Goal: Task Accomplishment & Management: Manage account settings

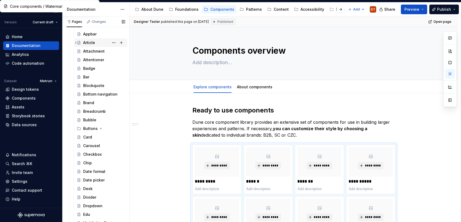
scroll to position [63, 0]
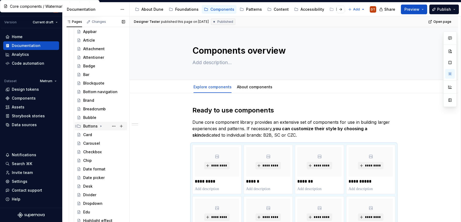
click at [100, 127] on icon "Page tree" at bounding box center [101, 126] width 4 height 4
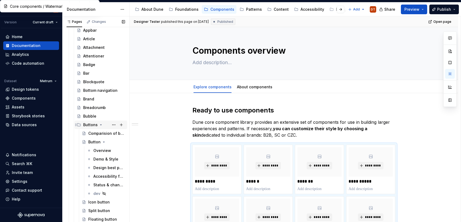
scroll to position [63, 0]
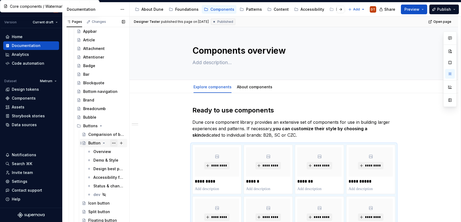
click at [114, 143] on button "Page tree" at bounding box center [114, 143] width 8 height 8
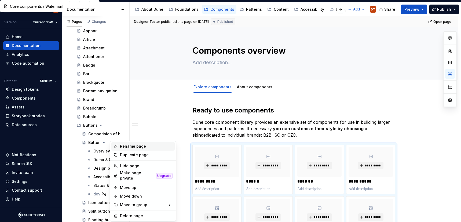
scroll to position [64, 0]
click at [132, 154] on div "Duplicate page" at bounding box center [146, 154] width 53 height 5
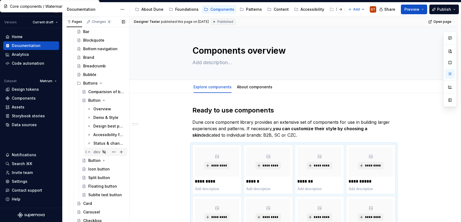
scroll to position [107, 0]
click at [114, 160] on button "Page tree" at bounding box center [114, 160] width 8 height 8
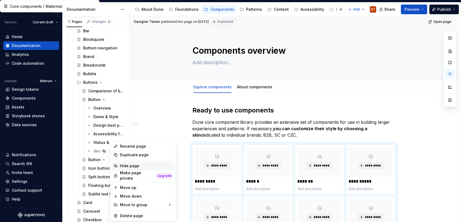
click at [129, 167] on div "Hide page" at bounding box center [146, 165] width 53 height 5
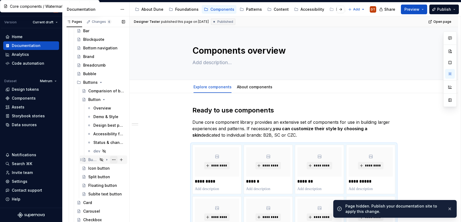
click at [112, 160] on button "Page tree" at bounding box center [114, 160] width 8 height 8
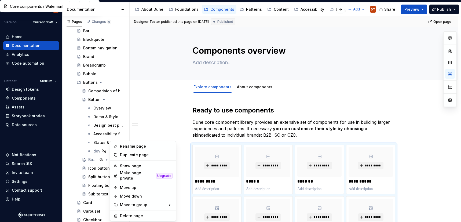
type textarea "*"
click at [130, 147] on div "Rename page" at bounding box center [146, 146] width 53 height 5
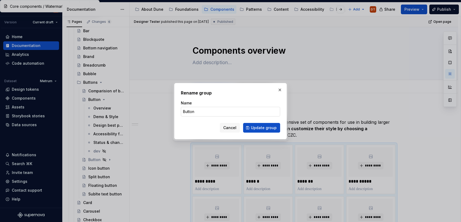
click at [199, 113] on input "Button" at bounding box center [230, 112] width 99 height 10
type input "Button v. 0.1"
click at [252, 129] on span "Update group" at bounding box center [264, 127] width 26 height 5
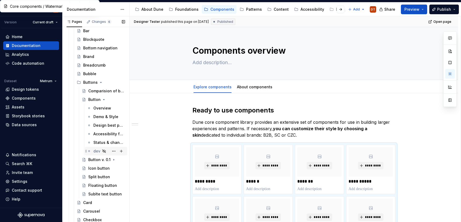
click at [97, 150] on div "dev" at bounding box center [96, 151] width 7 height 5
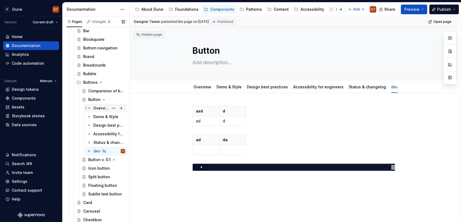
click at [98, 108] on div "Overview" at bounding box center [101, 108] width 16 height 5
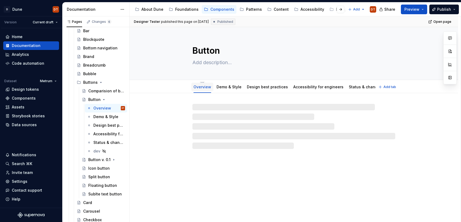
click at [205, 88] on link "Overview" at bounding box center [203, 87] width 18 height 5
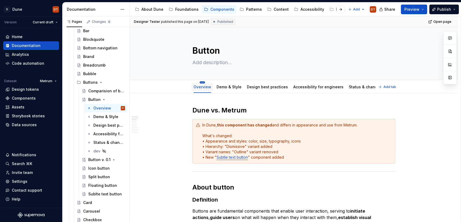
click at [203, 83] on html "D Dune DT Version Current draft Home Documentation Analytics Code automation Da…" at bounding box center [230, 111] width 461 height 222
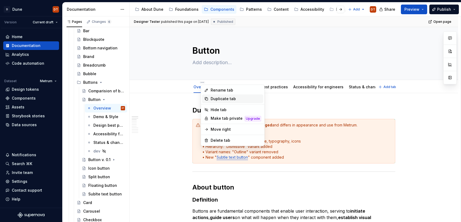
click at [218, 99] on div "Duplicate tab" at bounding box center [236, 98] width 50 height 5
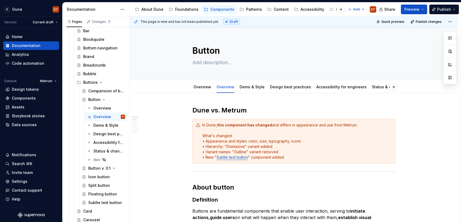
scroll to position [1, 0]
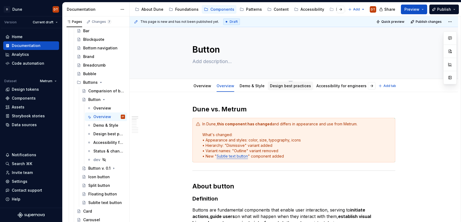
click at [289, 87] on link "Design best practices" at bounding box center [290, 86] width 41 height 5
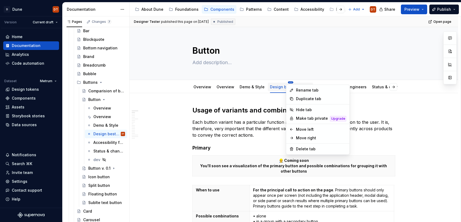
click at [289, 82] on html "D Dune DT Version Current draft Home Documentation Analytics Code automation Da…" at bounding box center [230, 111] width 461 height 222
type textarea "*"
click at [303, 92] on div "Rename tab" at bounding box center [321, 90] width 50 height 5
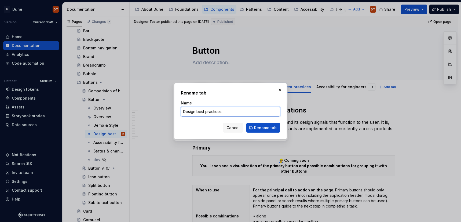
click at [231, 110] on input "Design best practices" at bounding box center [230, 112] width 99 height 10
click at [197, 112] on input "Usage" at bounding box center [230, 112] width 99 height 10
click at [183, 112] on input "Usage" at bounding box center [230, 112] width 99 height 10
type input "Definition & Usage"
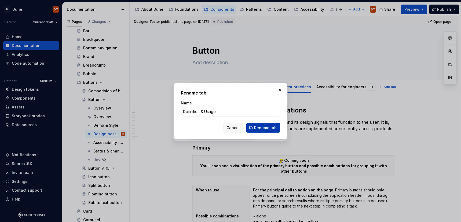
click at [260, 126] on span "Rename tab" at bounding box center [265, 127] width 23 height 5
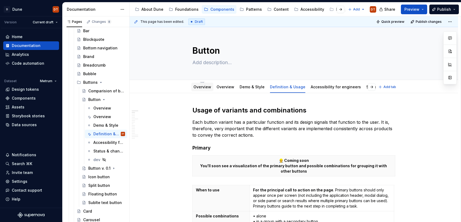
click at [204, 88] on link "Overview" at bounding box center [203, 87] width 18 height 5
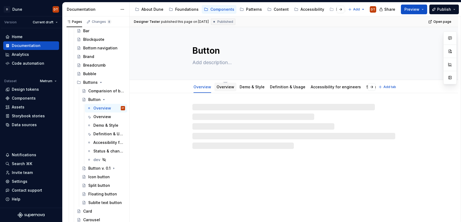
click at [224, 87] on link "Overview" at bounding box center [226, 87] width 18 height 5
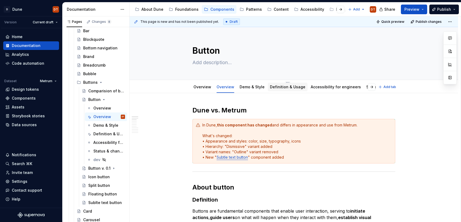
click at [284, 88] on link "Definition & Usage" at bounding box center [287, 87] width 35 height 5
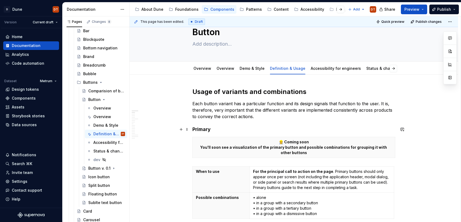
scroll to position [21, 0]
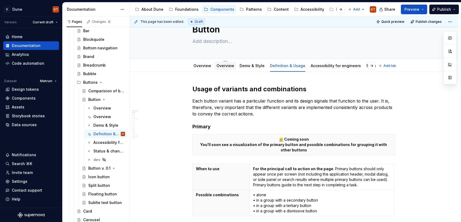
click at [221, 66] on link "Overview" at bounding box center [226, 65] width 18 height 5
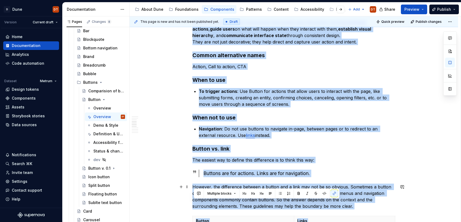
scroll to position [268, 0]
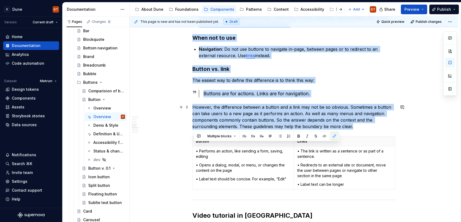
drag, startPoint x: 197, startPoint y: 96, endPoint x: 388, endPoint y: 128, distance: 193.7
click at [388, 128] on div "Dune vs. Metrum In Dune, this component has changed and differs in appearance a…" at bounding box center [294, 137] width 203 height 598
copy div "About button Definition Buttons are fundamental components that enable user int…"
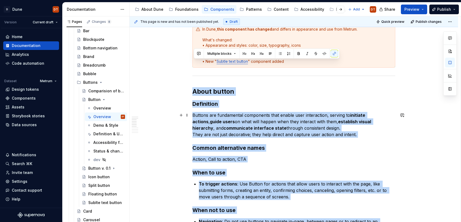
scroll to position [0, 0]
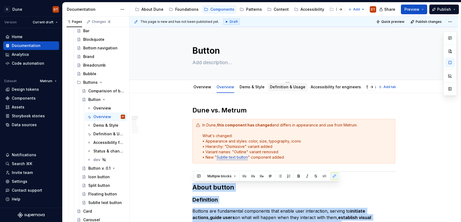
click at [283, 88] on link "Definition & Usage" at bounding box center [287, 87] width 35 height 5
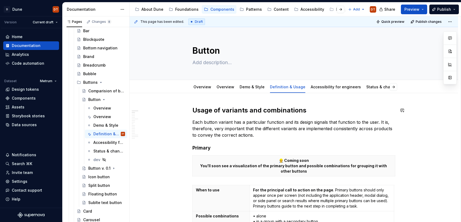
scroll to position [0, 0]
click at [194, 108] on h2 "Usage of variants and combinations" at bounding box center [294, 110] width 203 height 9
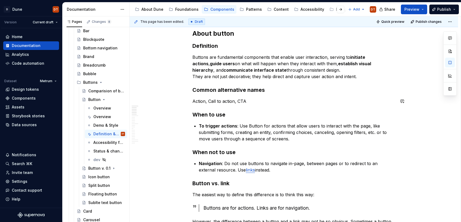
scroll to position [86, 0]
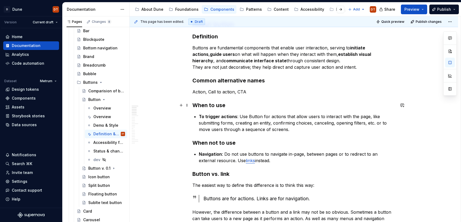
type textarea "*"
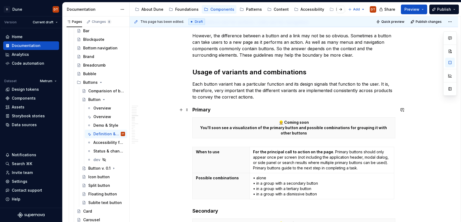
scroll to position [254, 0]
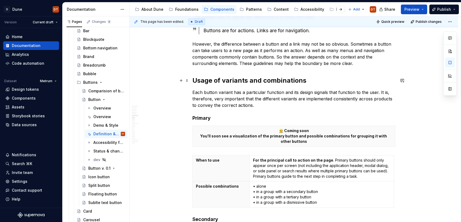
click at [213, 79] on h2 "Usage of variants and combinations" at bounding box center [294, 80] width 203 height 9
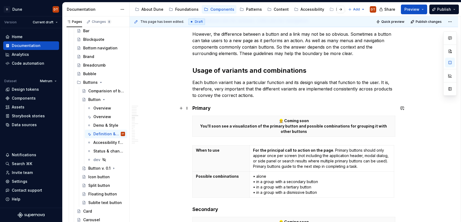
scroll to position [265, 0]
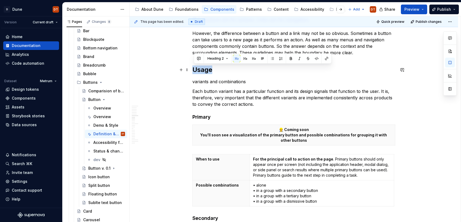
drag, startPoint x: 216, startPoint y: 70, endPoint x: 192, endPoint y: 69, distance: 23.9
click at [236, 58] on button "button" at bounding box center [237, 59] width 8 height 8
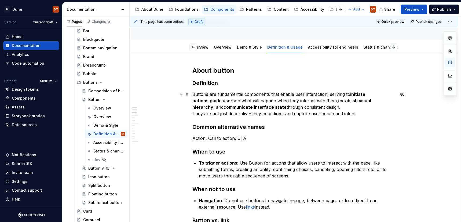
scroll to position [13, 0]
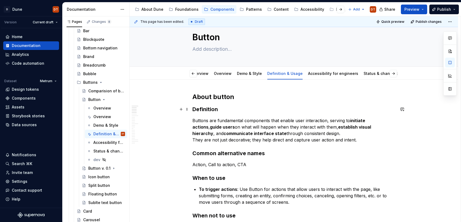
drag, startPoint x: 209, startPoint y: 106, endPoint x: 216, endPoint y: 108, distance: 7.3
click at [209, 106] on h3 "Definition" at bounding box center [294, 110] width 203 height 8
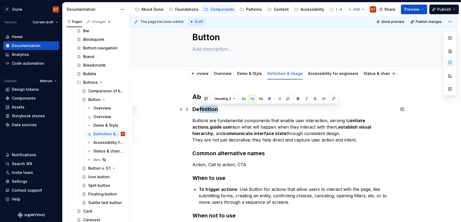
drag, startPoint x: 220, startPoint y: 108, endPoint x: 189, endPoint y: 107, distance: 31.4
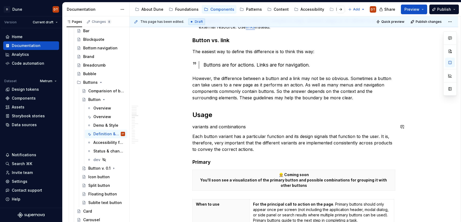
scroll to position [233, 0]
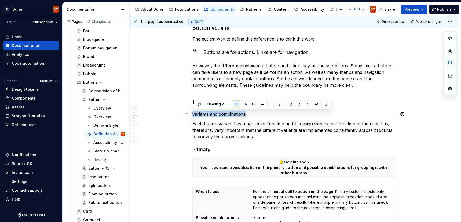
drag, startPoint x: 250, startPoint y: 115, endPoint x: 194, endPoint y: 115, distance: 56.4
click at [246, 105] on button "button" at bounding box center [246, 104] width 8 height 8
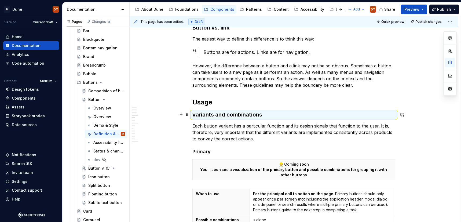
click at [198, 113] on h3 "variants and combinations" at bounding box center [294, 115] width 203 height 8
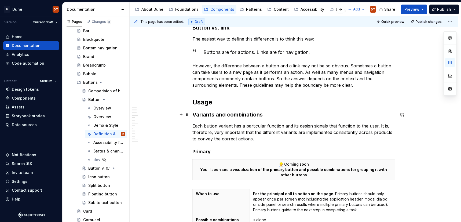
click at [286, 114] on h3 "Variants and combinations" at bounding box center [294, 115] width 203 height 8
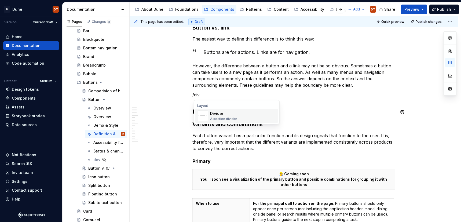
click at [223, 118] on div "A section divider" at bounding box center [223, 119] width 27 height 4
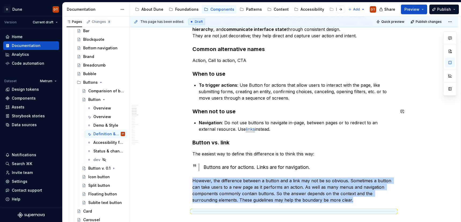
scroll to position [150, 0]
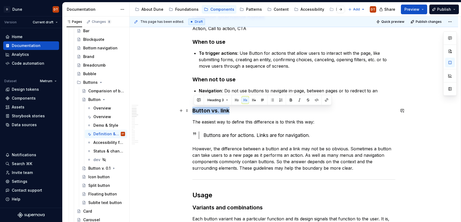
drag, startPoint x: 232, startPoint y: 112, endPoint x: 193, endPoint y: 112, distance: 38.9
click at [238, 102] on button "button" at bounding box center [237, 100] width 8 height 8
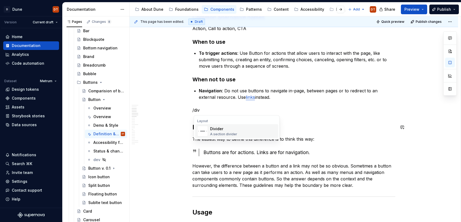
click at [215, 130] on div "Divider" at bounding box center [223, 128] width 27 height 5
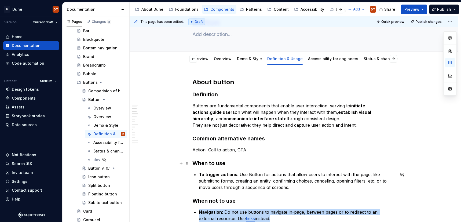
scroll to position [0, 0]
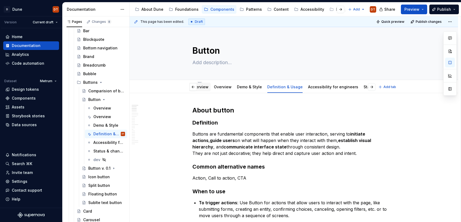
click at [206, 89] on div "Overview" at bounding box center [200, 86] width 18 height 5
click at [205, 88] on link "Overview" at bounding box center [200, 87] width 18 height 5
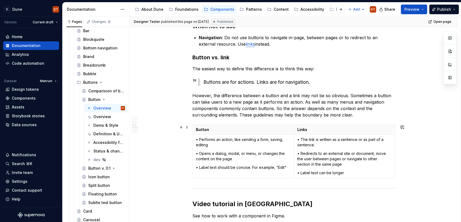
scroll to position [282, 0]
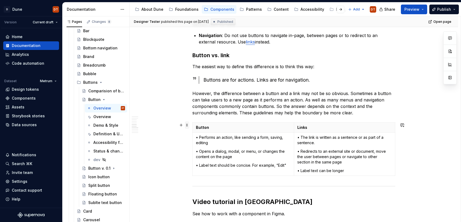
click at [189, 126] on span at bounding box center [187, 125] width 4 height 8
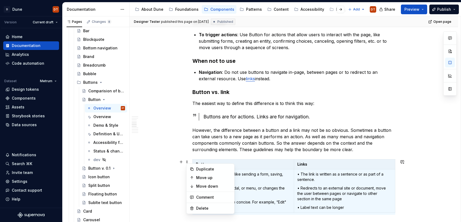
scroll to position [240, 0]
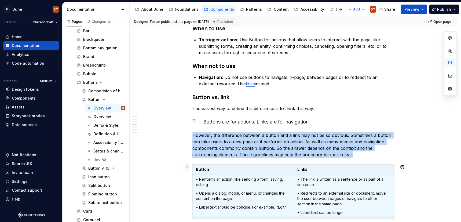
click at [189, 167] on span at bounding box center [187, 167] width 4 height 8
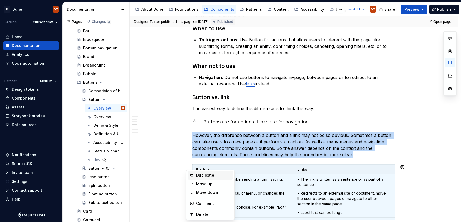
click at [206, 175] on div "Duplicate" at bounding box center [213, 175] width 35 height 5
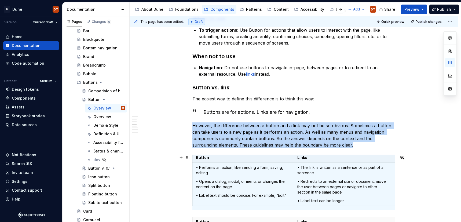
scroll to position [0, 0]
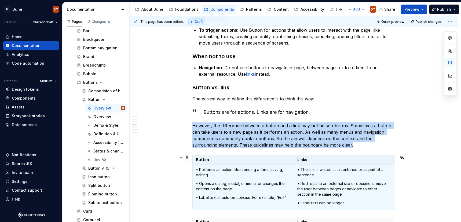
click at [188, 155] on span at bounding box center [187, 158] width 4 height 8
click at [188, 158] on span at bounding box center [187, 158] width 4 height 8
click at [189, 157] on span at bounding box center [187, 158] width 4 height 8
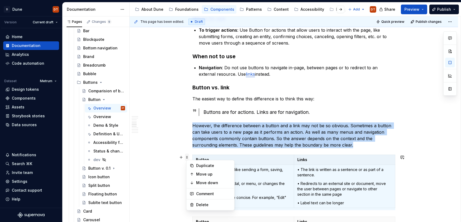
copy p "However, the difference between a button and a link may not be so obvious. Some…"
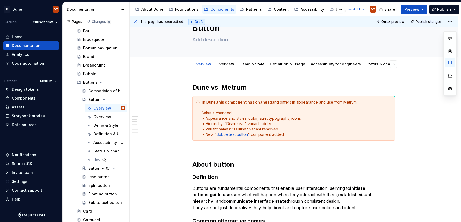
scroll to position [12, 0]
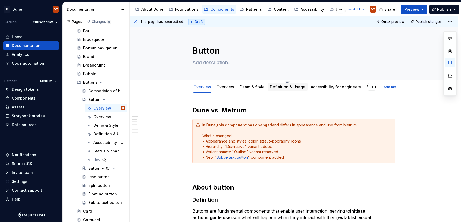
click at [287, 88] on link "Definition & Usage" at bounding box center [287, 87] width 35 height 5
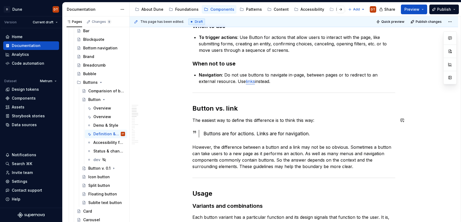
scroll to position [166, 0]
click at [359, 168] on p "However, the difference between a button and a link may not be so obvious. Some…" at bounding box center [294, 156] width 203 height 26
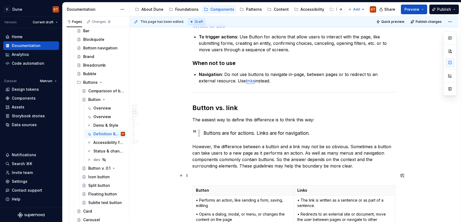
click at [232, 177] on p at bounding box center [294, 175] width 203 height 6
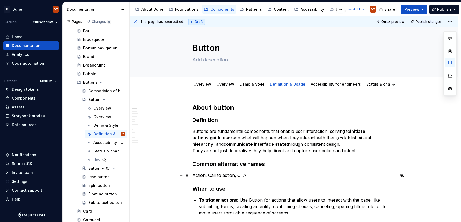
scroll to position [0, 0]
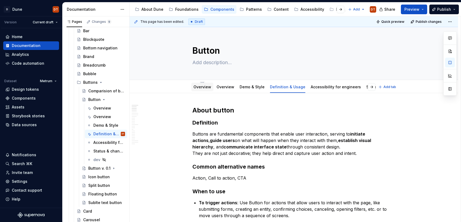
click at [205, 88] on link "Overview" at bounding box center [203, 87] width 18 height 5
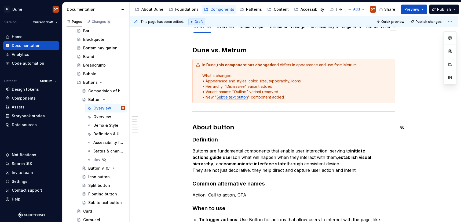
scroll to position [77, 0]
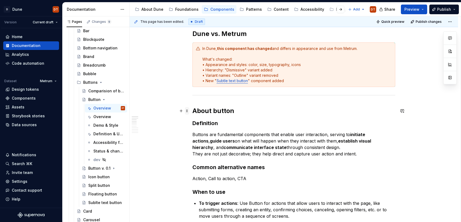
click at [188, 110] on span at bounding box center [187, 111] width 4 height 8
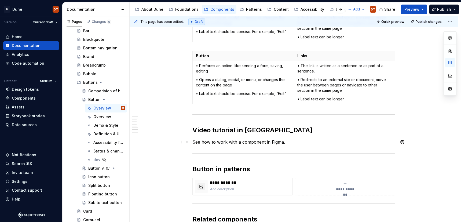
scroll to position [415, 0]
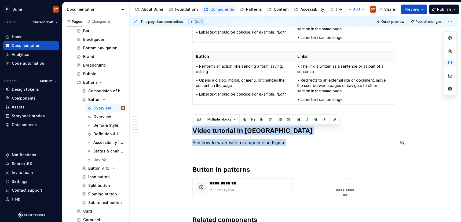
drag, startPoint x: 195, startPoint y: 121, endPoint x: 307, endPoint y: 152, distance: 115.6
click at [307, 152] on div "Dune vs. Metrum In Dune, this component has changed and differs in appearance a…" at bounding box center [294, 21] width 203 height 660
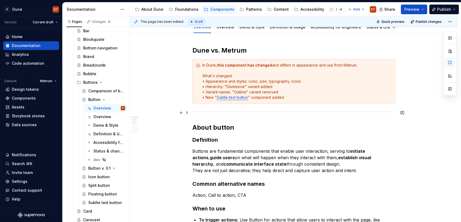
scroll to position [0, 0]
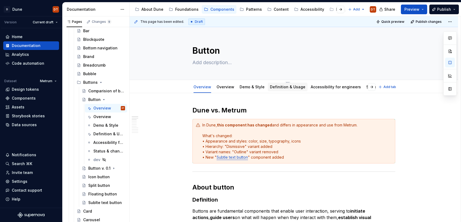
click at [283, 88] on link "Definition & Usage" at bounding box center [287, 87] width 35 height 5
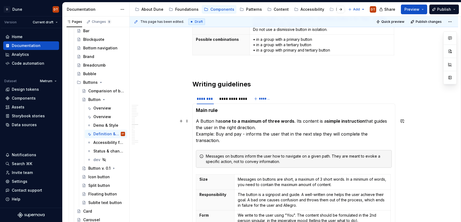
scroll to position [795, 0]
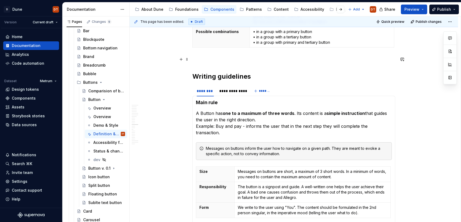
click at [200, 60] on p at bounding box center [294, 59] width 203 height 6
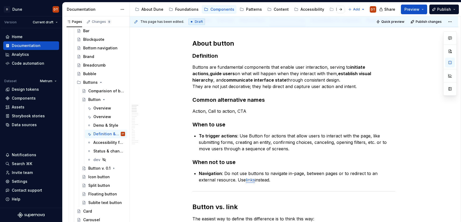
scroll to position [0, 0]
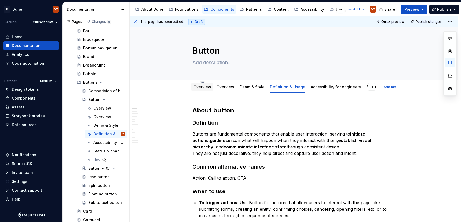
click at [201, 86] on link "Overview" at bounding box center [203, 87] width 18 height 5
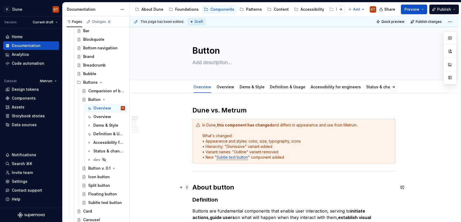
click at [187, 188] on span at bounding box center [187, 188] width 4 height 8
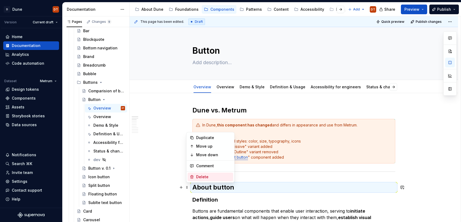
click at [193, 176] on icon at bounding box center [192, 177] width 4 height 4
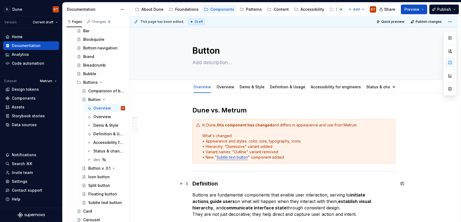
click at [189, 183] on span at bounding box center [187, 184] width 4 height 8
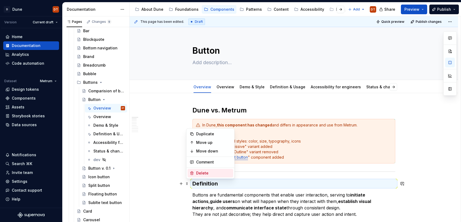
drag, startPoint x: 201, startPoint y: 172, endPoint x: 195, endPoint y: 183, distance: 12.0
click at [201, 172] on div "Delete" at bounding box center [213, 173] width 35 height 5
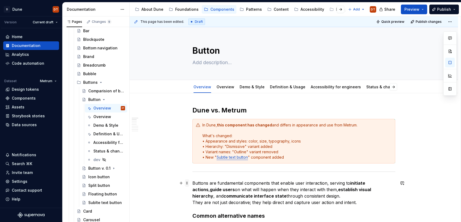
click at [189, 183] on span at bounding box center [187, 183] width 4 height 8
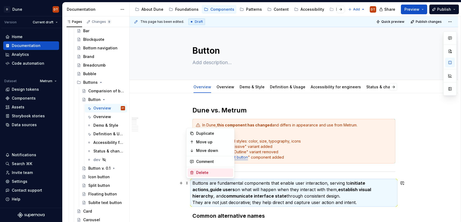
drag, startPoint x: 200, startPoint y: 173, endPoint x: 196, endPoint y: 179, distance: 7.7
click at [200, 173] on div "Delete" at bounding box center [213, 172] width 35 height 5
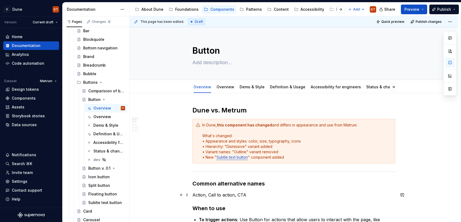
scroll to position [6, 0]
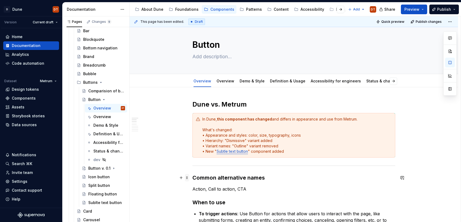
click at [189, 178] on span at bounding box center [187, 178] width 4 height 8
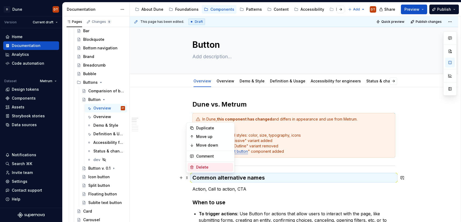
drag, startPoint x: 201, startPoint y: 167, endPoint x: 197, endPoint y: 175, distance: 8.8
click at [201, 167] on div "Delete" at bounding box center [213, 167] width 35 height 5
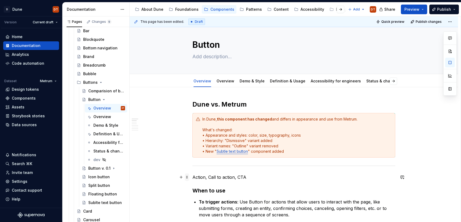
click at [189, 176] on span at bounding box center [187, 177] width 4 height 8
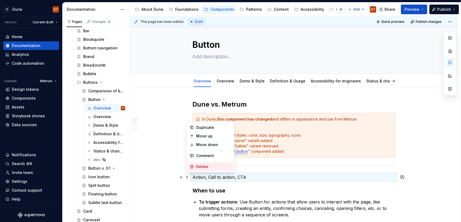
drag, startPoint x: 204, startPoint y: 168, endPoint x: 200, endPoint y: 178, distance: 11.3
click at [204, 168] on div "Delete" at bounding box center [213, 166] width 35 height 5
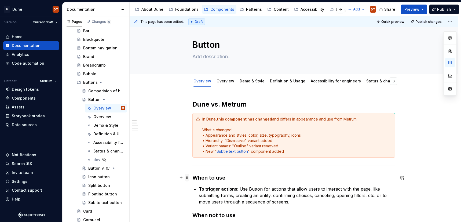
click at [188, 178] on span at bounding box center [187, 178] width 4 height 8
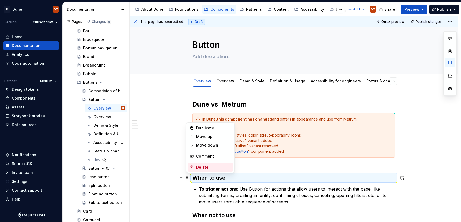
click at [200, 168] on div "Delete" at bounding box center [213, 167] width 35 height 5
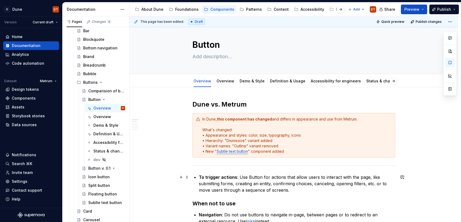
drag, startPoint x: 190, startPoint y: 178, endPoint x: 193, endPoint y: 179, distance: 3.0
click at [189, 178] on span at bounding box center [187, 177] width 4 height 8
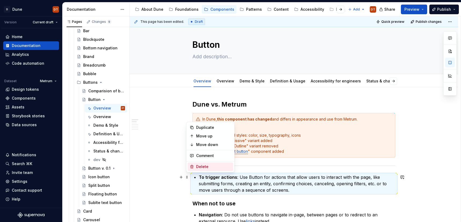
drag, startPoint x: 199, startPoint y: 168, endPoint x: 196, endPoint y: 175, distance: 7.2
click at [199, 168] on div "Delete" at bounding box center [213, 166] width 35 height 5
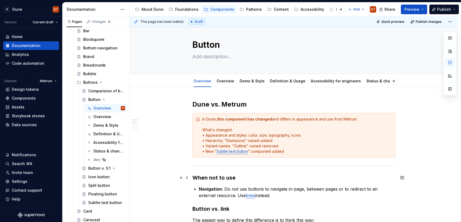
drag, startPoint x: 190, startPoint y: 178, endPoint x: 193, endPoint y: 180, distance: 3.4
click at [189, 178] on span at bounding box center [187, 178] width 4 height 8
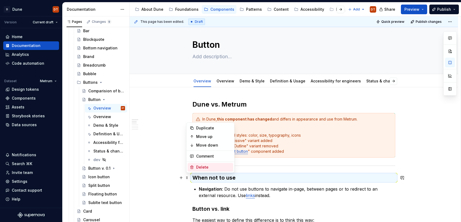
click at [203, 170] on div "Delete" at bounding box center [211, 167] width 46 height 9
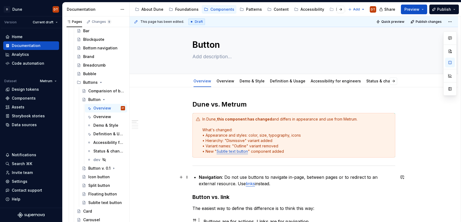
drag, startPoint x: 188, startPoint y: 177, endPoint x: 201, endPoint y: 176, distance: 13.3
click at [188, 177] on span at bounding box center [187, 177] width 4 height 8
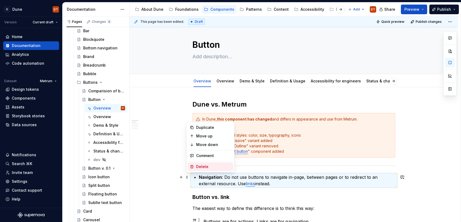
click at [204, 168] on div "Delete" at bounding box center [213, 166] width 35 height 5
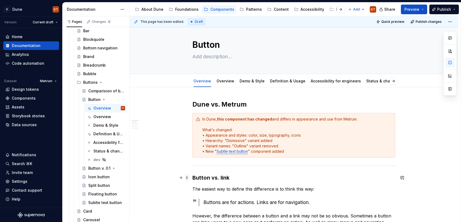
click at [188, 178] on span at bounding box center [187, 178] width 4 height 8
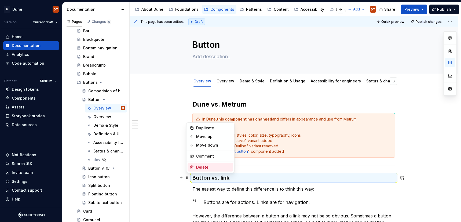
click at [203, 169] on div "Delete" at bounding box center [213, 167] width 35 height 5
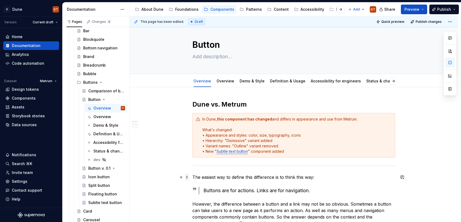
click at [189, 177] on span at bounding box center [187, 177] width 4 height 8
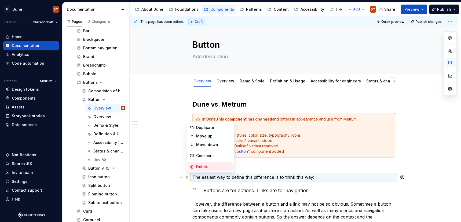
drag, startPoint x: 205, startPoint y: 169, endPoint x: 200, endPoint y: 175, distance: 7.0
click at [205, 169] on div "Delete" at bounding box center [211, 166] width 46 height 9
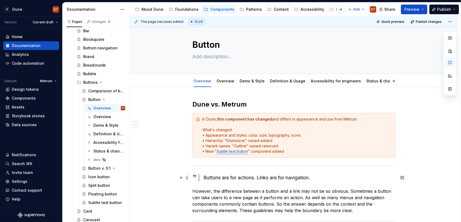
click at [188, 178] on span at bounding box center [187, 178] width 4 height 8
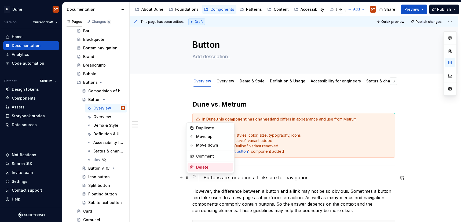
drag, startPoint x: 201, startPoint y: 169, endPoint x: 195, endPoint y: 181, distance: 13.8
click at [201, 169] on div "Delete" at bounding box center [213, 167] width 35 height 5
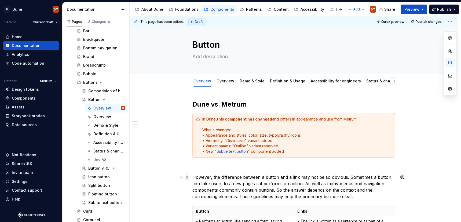
click at [189, 178] on span at bounding box center [187, 177] width 4 height 8
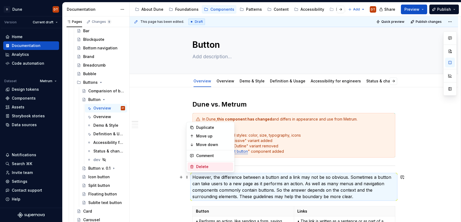
click at [203, 167] on div "Delete" at bounding box center [213, 166] width 35 height 5
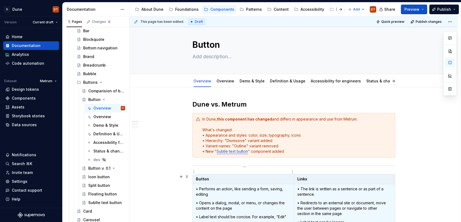
scroll to position [13, 0]
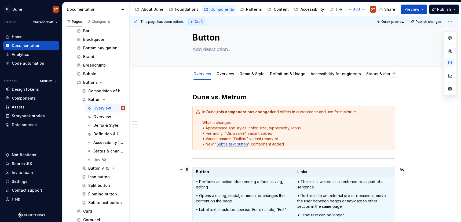
click at [188, 169] on span at bounding box center [187, 170] width 4 height 8
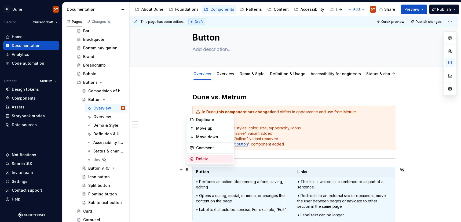
click at [205, 161] on div "Delete" at bounding box center [213, 158] width 35 height 5
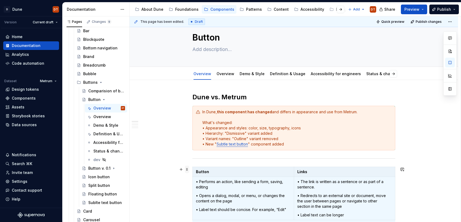
click at [187, 170] on span at bounding box center [187, 170] width 4 height 8
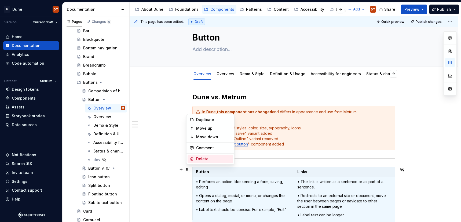
click at [209, 160] on div "Delete" at bounding box center [213, 158] width 35 height 5
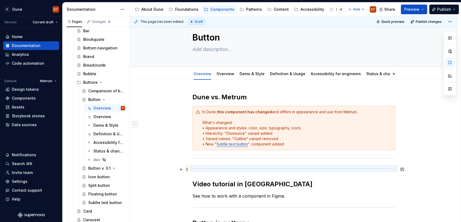
click at [188, 168] on span at bounding box center [187, 170] width 4 height 8
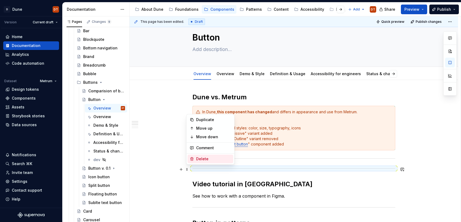
click at [202, 160] on div "Delete" at bounding box center [213, 158] width 35 height 5
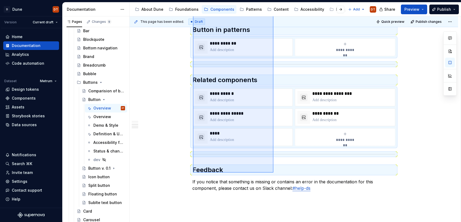
scroll to position [197, 0]
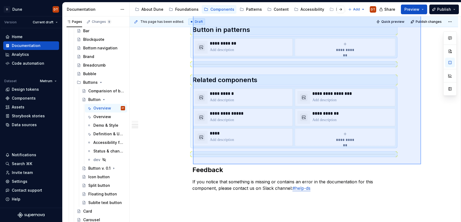
drag, startPoint x: 193, startPoint y: 172, endPoint x: 421, endPoint y: 164, distance: 228.4
click at [421, 164] on div "**********" at bounding box center [295, 119] width 331 height 206
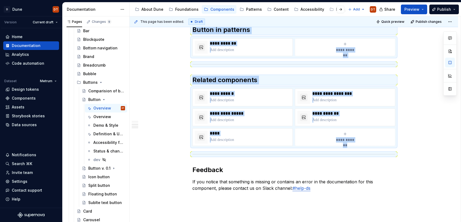
copy div "**********"
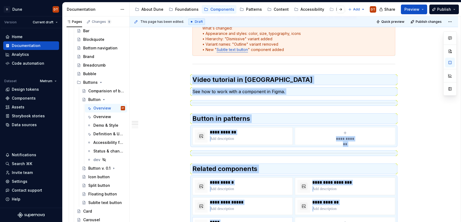
scroll to position [0, 0]
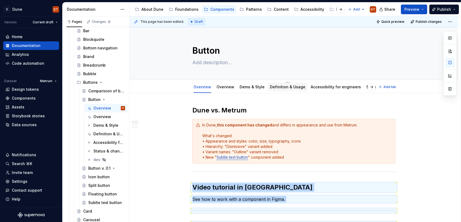
click at [288, 85] on link "Definition & Usage" at bounding box center [287, 87] width 35 height 5
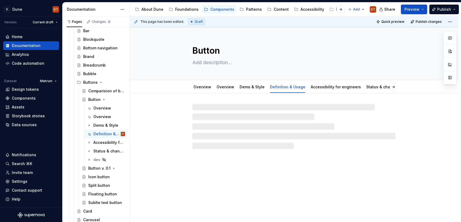
type textarea "*"
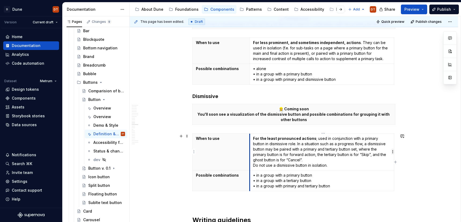
scroll to position [651, 0]
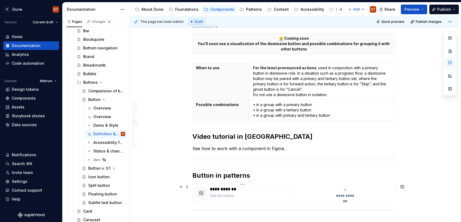
scroll to position [729, 0]
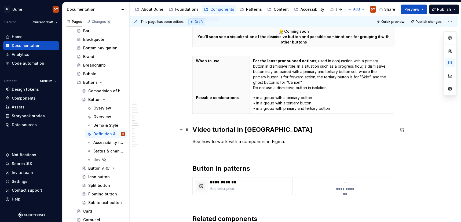
click at [195, 130] on h2 "Video tutorial in [GEOGRAPHIC_DATA]" at bounding box center [294, 129] width 203 height 9
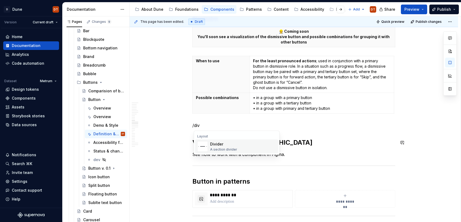
click at [209, 147] on span "Divider A section divider" at bounding box center [236, 147] width 83 height 14
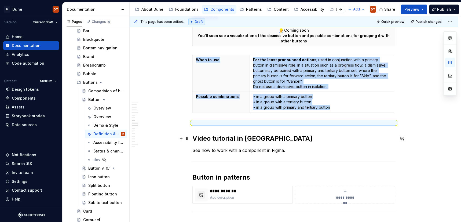
scroll to position [726, 0]
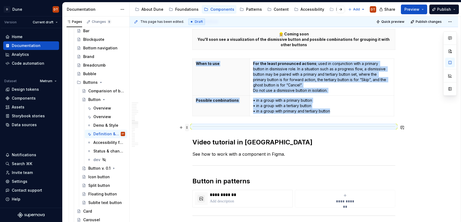
click at [189, 127] on span at bounding box center [187, 128] width 4 height 8
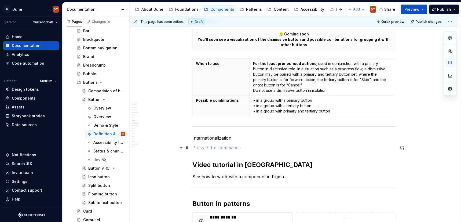
click at [207, 149] on p at bounding box center [294, 147] width 203 height 6
click at [187, 139] on span at bounding box center [187, 138] width 4 height 8
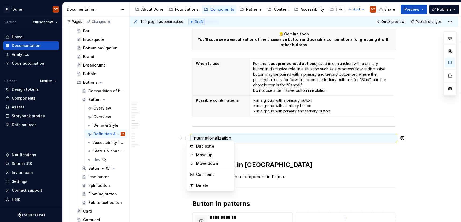
click at [259, 135] on p "Internationalization" at bounding box center [294, 138] width 203 height 6
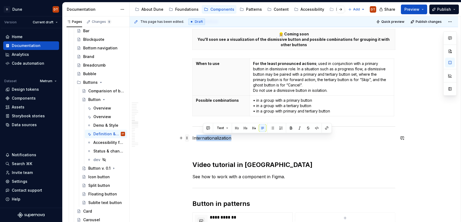
drag, startPoint x: 237, startPoint y: 138, endPoint x: 186, endPoint y: 138, distance: 50.8
click at [232, 128] on button "button" at bounding box center [232, 128] width 8 height 8
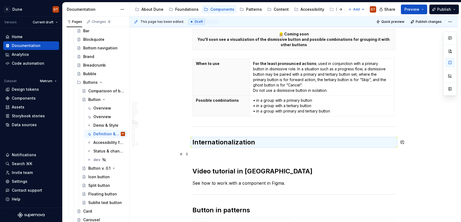
click at [231, 153] on p at bounding box center [294, 154] width 203 height 6
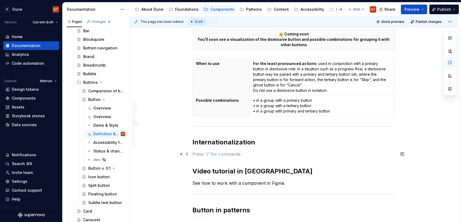
click at [214, 156] on p at bounding box center [294, 154] width 203 height 6
click at [220, 177] on div "A section divider" at bounding box center [223, 178] width 27 height 4
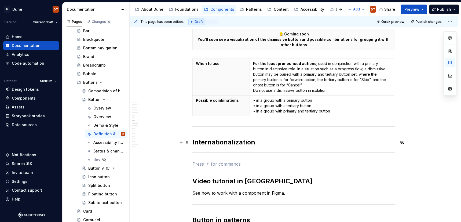
click at [269, 143] on h2 "Internationalization" at bounding box center [294, 142] width 203 height 9
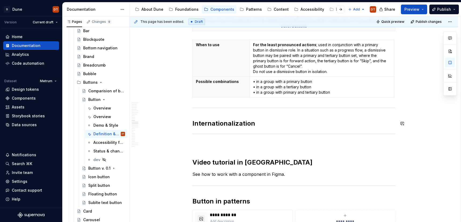
scroll to position [747, 0]
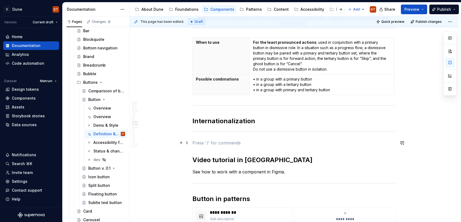
click at [214, 143] on p at bounding box center [294, 143] width 203 height 6
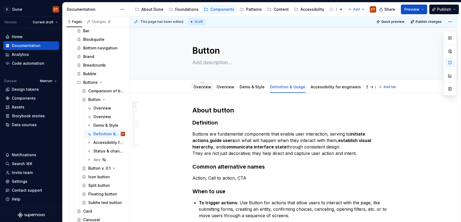
scroll to position [0, 0]
click at [204, 87] on link "Overview" at bounding box center [203, 86] width 18 height 5
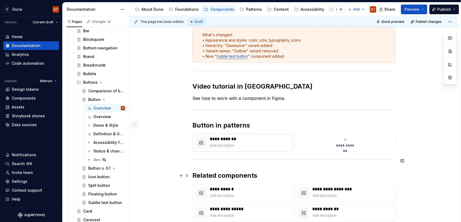
scroll to position [113, 0]
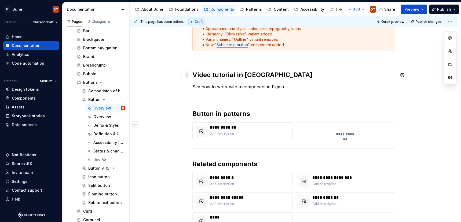
click at [189, 74] on span at bounding box center [187, 75] width 4 height 8
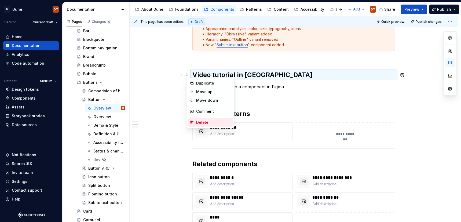
click at [195, 124] on div "Delete" at bounding box center [211, 122] width 46 height 9
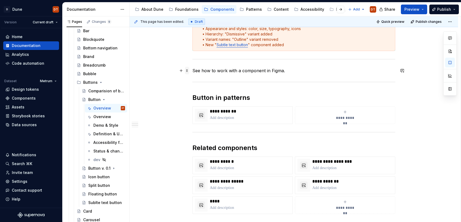
click at [188, 71] on span at bounding box center [187, 71] width 4 height 8
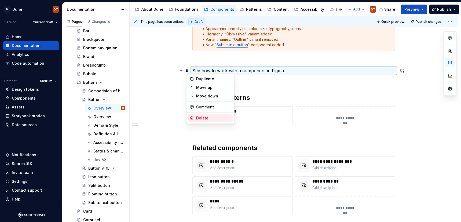
click at [198, 118] on div "Delete" at bounding box center [213, 117] width 35 height 5
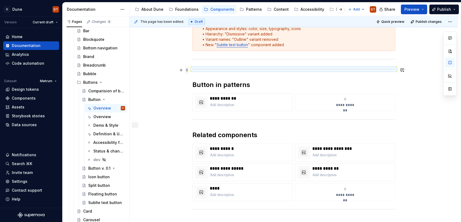
click at [189, 69] on span at bounding box center [187, 70] width 4 height 8
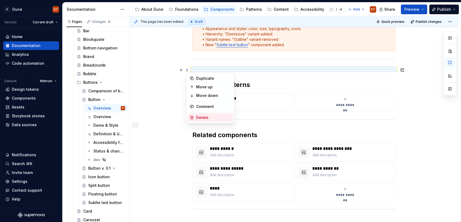
click at [203, 117] on div "Delete" at bounding box center [213, 117] width 35 height 5
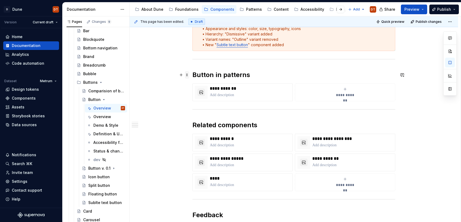
click at [188, 74] on span at bounding box center [187, 75] width 4 height 8
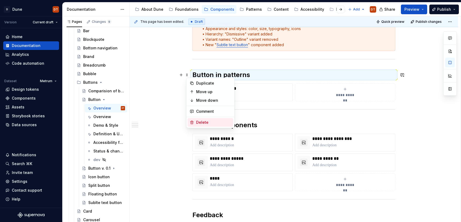
click at [199, 122] on div "Delete" at bounding box center [213, 122] width 35 height 5
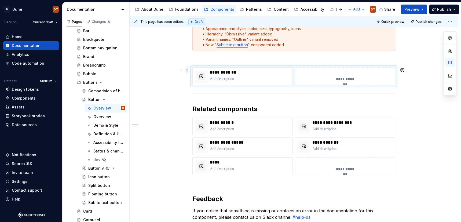
click at [187, 69] on span at bounding box center [187, 70] width 4 height 8
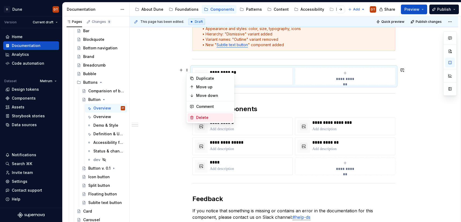
click at [201, 117] on div "Delete" at bounding box center [213, 117] width 35 height 5
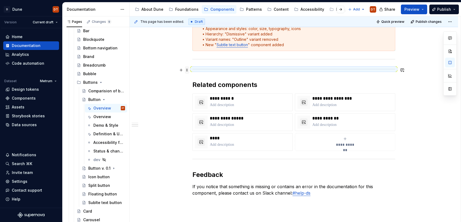
click at [188, 70] on span at bounding box center [187, 70] width 4 height 8
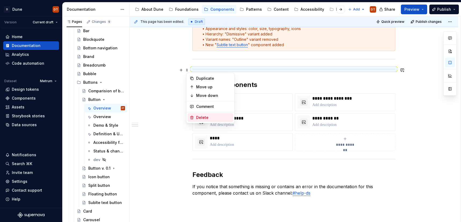
click at [197, 119] on div "Delete" at bounding box center [213, 117] width 35 height 5
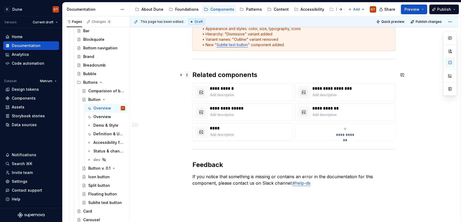
click at [188, 74] on span at bounding box center [187, 75] width 4 height 8
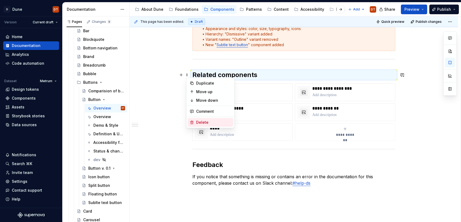
click at [202, 123] on div "Delete" at bounding box center [213, 122] width 35 height 5
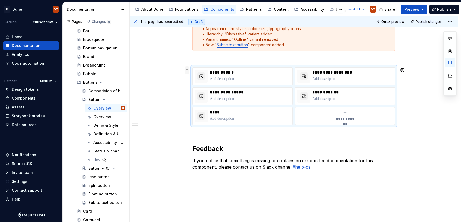
click at [188, 69] on span at bounding box center [187, 70] width 4 height 8
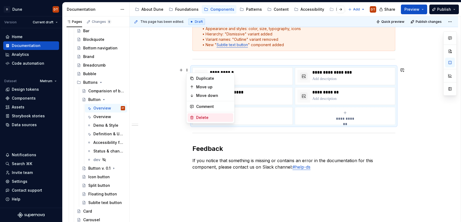
click at [201, 116] on div "Delete" at bounding box center [213, 117] width 35 height 5
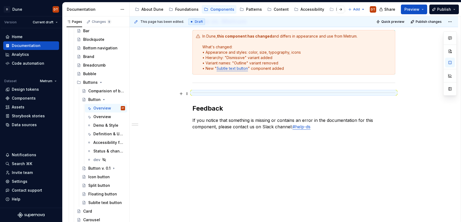
scroll to position [89, 0]
click at [189, 93] on span at bounding box center [187, 94] width 4 height 8
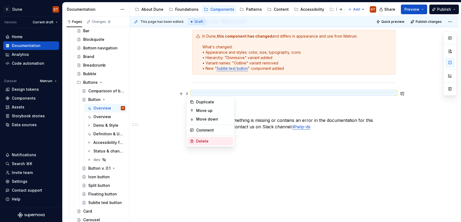
click at [210, 141] on div "Delete" at bounding box center [213, 141] width 35 height 5
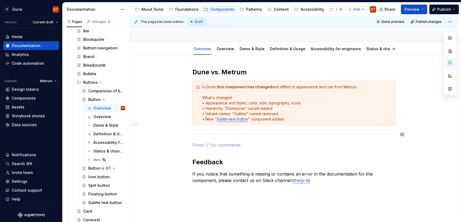
scroll to position [38, 0]
type textarea "*"
click at [194, 146] on div "Dune vs. Metrum In Dune, this component has changed and differs in appearance a…" at bounding box center [294, 165] width 329 height 221
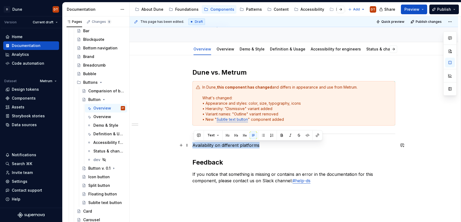
drag, startPoint x: 269, startPoint y: 144, endPoint x: 175, endPoint y: 146, distance: 93.7
click at [175, 146] on div "Dune vs. Metrum In Dune, this component has changed and differs in appearance a…" at bounding box center [294, 165] width 329 height 221
click at [228, 136] on button "button" at bounding box center [228, 136] width 8 height 8
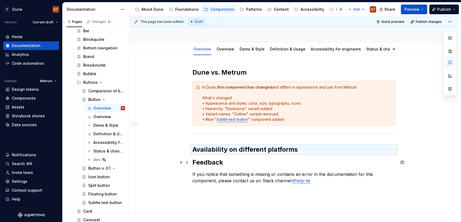
drag, startPoint x: 271, startPoint y: 161, endPoint x: 260, endPoint y: 161, distance: 10.7
click at [271, 161] on h2 "Feedback" at bounding box center [294, 162] width 203 height 9
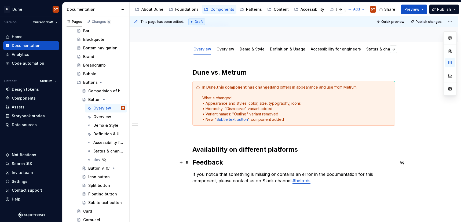
click at [194, 162] on h2 "Feedback" at bounding box center [294, 162] width 203 height 9
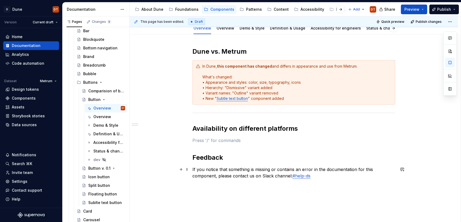
scroll to position [64, 0]
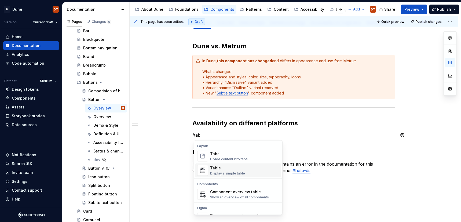
click at [201, 169] on img "Suggestions" at bounding box center [203, 170] width 10 height 11
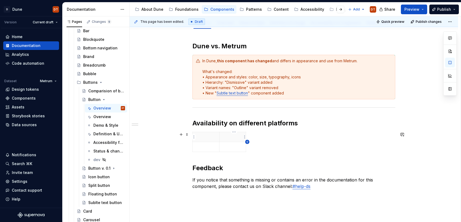
click at [247, 141] on icon "button" at bounding box center [247, 142] width 2 height 2
click at [256, 141] on icon "button" at bounding box center [257, 142] width 4 height 4
click at [208, 136] on p at bounding box center [206, 136] width 20 height 5
click at [233, 137] on p at bounding box center [233, 136] width 20 height 5
click at [251, 136] on th at bounding box center [252, 137] width 10 height 10
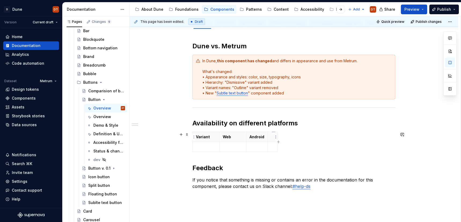
click at [272, 137] on p at bounding box center [272, 136] width 3 height 5
drag, startPoint x: 312, startPoint y: 146, endPoint x: 265, endPoint y: 141, distance: 47.3
click at [312, 146] on div "Variant Web Android iOS" at bounding box center [294, 143] width 203 height 22
click at [188, 135] on span at bounding box center [187, 135] width 4 height 8
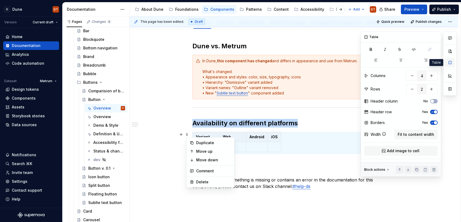
drag, startPoint x: 452, startPoint y: 60, endPoint x: 451, endPoint y: 62, distance: 2.8
click at [452, 60] on button "button" at bounding box center [451, 63] width 10 height 10
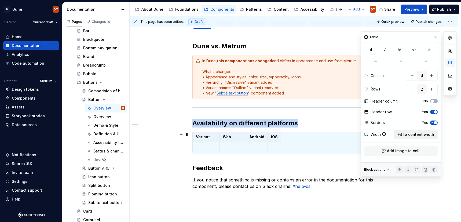
click at [411, 136] on span "Fit to content width" at bounding box center [416, 134] width 37 height 5
click at [238, 148] on p at bounding box center [218, 146] width 44 height 5
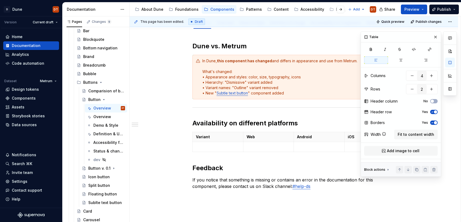
drag, startPoint x: 436, startPoint y: 37, endPoint x: 430, endPoint y: 41, distance: 8.0
click at [436, 37] on button "button" at bounding box center [436, 37] width 8 height 8
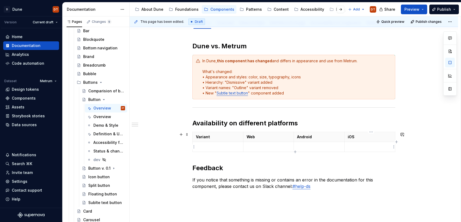
click at [373, 149] on p at bounding box center [370, 146] width 44 height 5
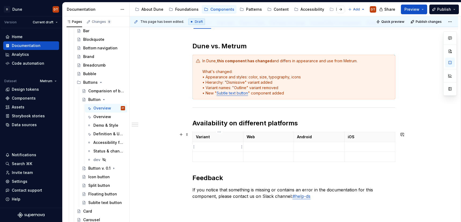
click at [216, 146] on p at bounding box center [218, 146] width 44 height 5
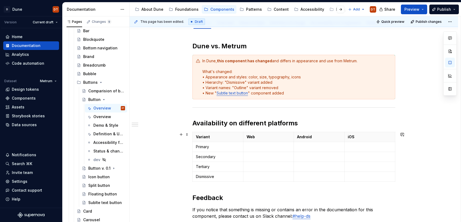
drag, startPoint x: 190, startPoint y: 135, endPoint x: 197, endPoint y: 133, distance: 6.8
click at [189, 135] on span at bounding box center [187, 135] width 4 height 8
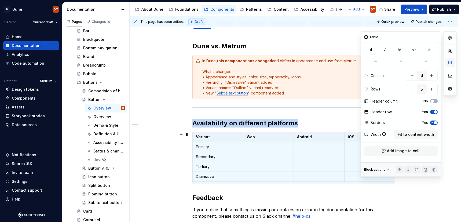
click at [451, 62] on button "button" at bounding box center [451, 63] width 10 height 10
click at [450, 62] on button "button" at bounding box center [451, 63] width 10 height 10
click at [449, 63] on button "button" at bounding box center [451, 63] width 10 height 10
type textarea "*"
click at [434, 101] on span "button" at bounding box center [432, 101] width 3 height 3
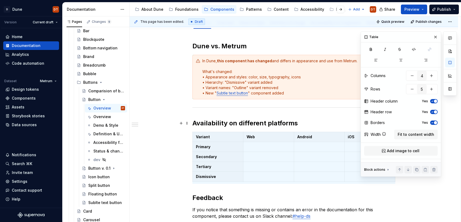
click at [316, 121] on h2 "Availability on different platforms" at bounding box center [294, 123] width 203 height 9
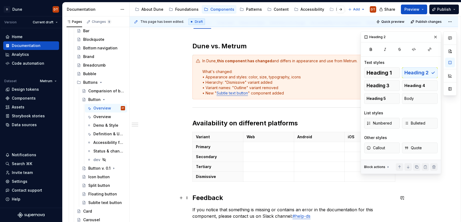
click at [194, 197] on h2 "Feedback" at bounding box center [294, 198] width 203 height 9
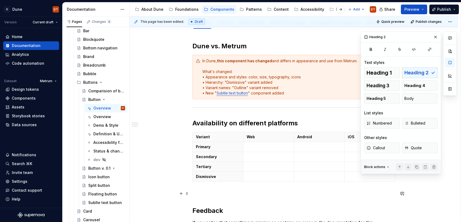
scroll to position [65, 0]
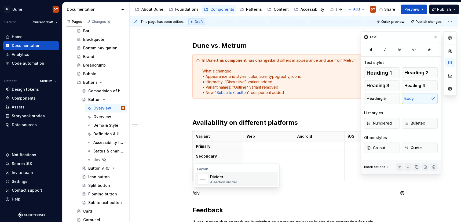
click at [220, 180] on div "A section divider" at bounding box center [223, 182] width 27 height 4
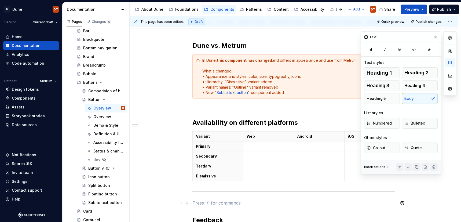
click at [199, 203] on p at bounding box center [294, 203] width 203 height 6
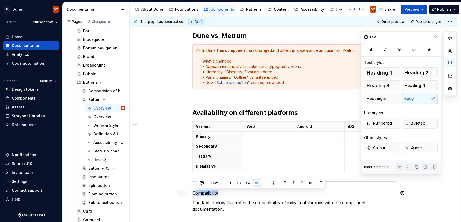
drag, startPoint x: 225, startPoint y: 193, endPoint x: 185, endPoint y: 192, distance: 40.6
click at [193, 192] on div "Dune vs. Metrum In Dune, this component has changed and differs in appearance a…" at bounding box center [294, 152] width 203 height 242
click at [230, 183] on button "button" at bounding box center [231, 183] width 8 height 8
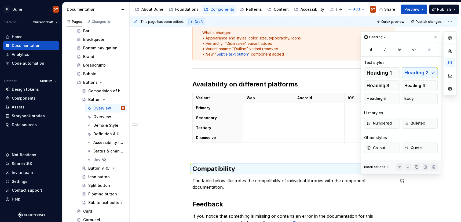
scroll to position [107, 0]
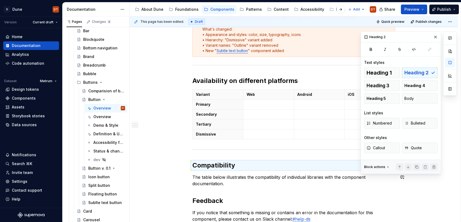
click at [227, 191] on div "Dune vs. Metrum In Dune, this component has changed and differs in appearance a…" at bounding box center [294, 120] width 203 height 242
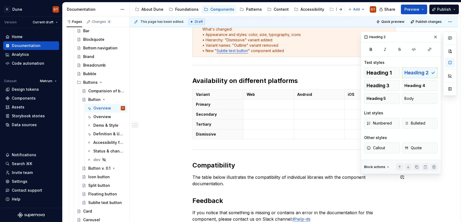
click at [235, 187] on div "Dune vs. Metrum In Dune, this component has changed and differs in appearance a…" at bounding box center [294, 120] width 203 height 242
click at [229, 183] on p "The table below illustrates the compatibility of individual libraries with the …" at bounding box center [294, 180] width 203 height 13
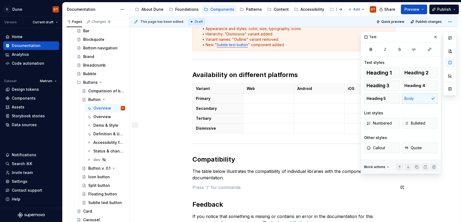
scroll to position [113, 0]
click at [197, 188] on p at bounding box center [294, 187] width 203 height 6
click at [201, 186] on p at bounding box center [294, 187] width 203 height 6
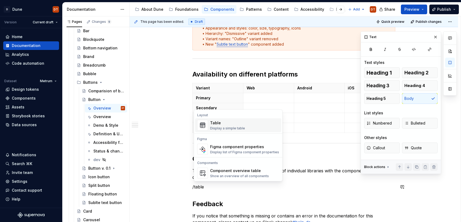
click at [204, 126] on img "Suggestions" at bounding box center [203, 125] width 10 height 11
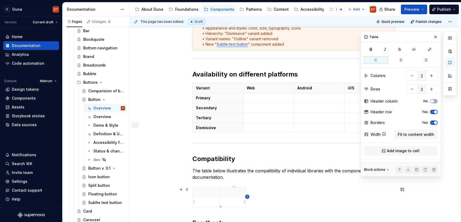
click at [248, 197] on icon "button" at bounding box center [247, 197] width 2 height 2
click at [257, 197] on icon "button" at bounding box center [257, 197] width 2 height 2
click at [267, 196] on icon "button" at bounding box center [267, 197] width 4 height 4
click at [277, 196] on icon "button" at bounding box center [277, 197] width 4 height 4
click at [286, 197] on icon "button" at bounding box center [286, 197] width 4 height 4
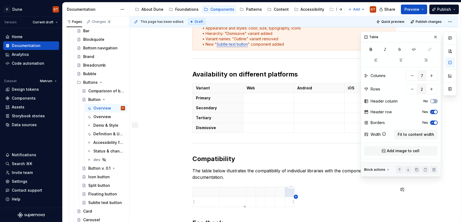
click at [295, 198] on icon "button" at bounding box center [296, 197] width 4 height 4
click at [306, 198] on icon "button" at bounding box center [306, 197] width 4 height 4
click at [316, 197] on icon "button" at bounding box center [315, 197] width 4 height 4
type input "10"
click at [189, 190] on span at bounding box center [187, 190] width 4 height 8
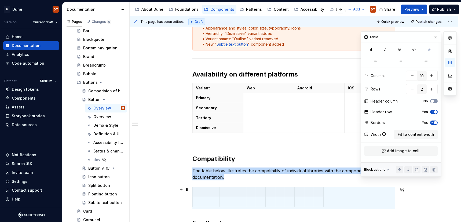
click at [433, 101] on span "button" at bounding box center [432, 101] width 3 height 3
click at [417, 132] on button "Fit to content width" at bounding box center [417, 135] width 44 height 10
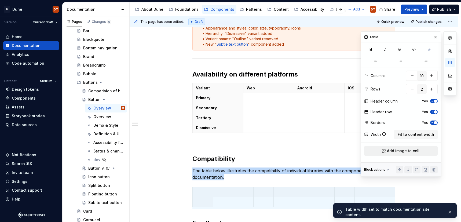
click at [409, 149] on span "Add image to cell" at bounding box center [403, 150] width 32 height 5
click at [423, 136] on span "Fit to content width" at bounding box center [416, 134] width 37 height 5
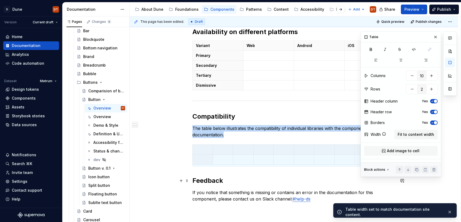
scroll to position [165, 0]
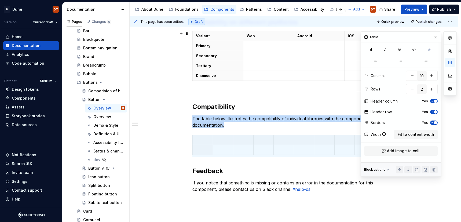
click at [438, 37] on button "button" at bounding box center [436, 37] width 8 height 8
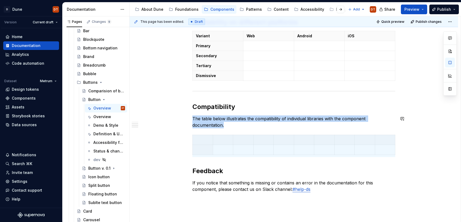
scroll to position [150, 0]
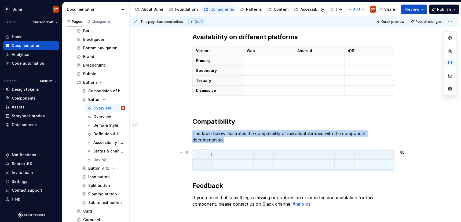
click at [204, 155] on p at bounding box center [203, 154] width 14 height 5
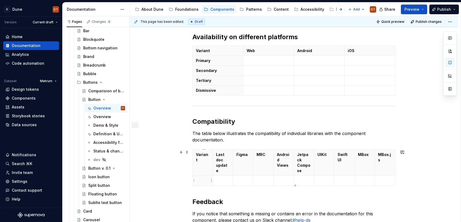
click at [202, 179] on p at bounding box center [202, 180] width 13 height 5
drag, startPoint x: 218, startPoint y: 157, endPoint x: 221, endPoint y: 157, distance: 2.7
click at [218, 157] on p "Last doc update" at bounding box center [222, 162] width 13 height 21
drag, startPoint x: 221, startPoint y: 157, endPoint x: 227, endPoint y: 161, distance: 7.2
click at [221, 157] on p "Last doc update" at bounding box center [222, 162] width 13 height 21
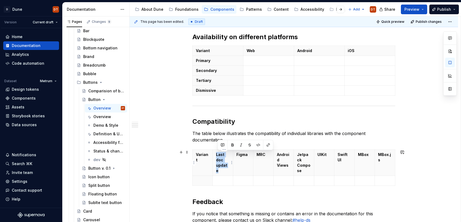
drag, startPoint x: 228, startPoint y: 165, endPoint x: 218, endPoint y: 154, distance: 14.3
click at [218, 154] on p "Last doc update" at bounding box center [222, 162] width 13 height 21
click at [206, 170] on th "Variant" at bounding box center [203, 163] width 20 height 26
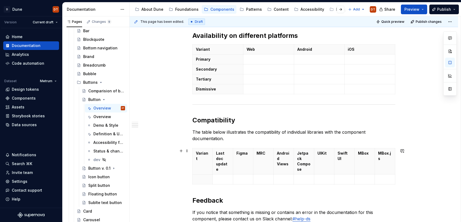
scroll to position [157, 0]
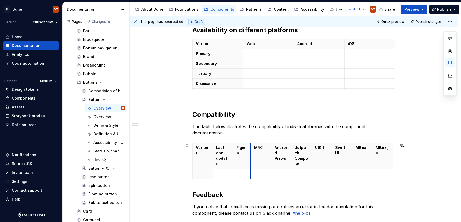
click at [252, 154] on th "MRC" at bounding box center [261, 156] width 20 height 26
drag, startPoint x: 273, startPoint y: 153, endPoint x: 277, endPoint y: 153, distance: 4.3
click at [269, 154] on th "Android Views" at bounding box center [277, 156] width 20 height 26
drag, startPoint x: 310, startPoint y: 152, endPoint x: 314, endPoint y: 152, distance: 4.3
click at [314, 152] on th "UIKit" at bounding box center [323, 156] width 20 height 26
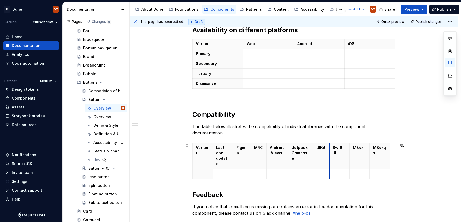
drag, startPoint x: 335, startPoint y: 151, endPoint x: 331, endPoint y: 152, distance: 4.1
click at [331, 152] on th "Swift UI" at bounding box center [340, 156] width 20 height 26
drag, startPoint x: 389, startPoint y: 150, endPoint x: 395, endPoint y: 150, distance: 5.7
click at [203, 171] on p at bounding box center [202, 173] width 13 height 5
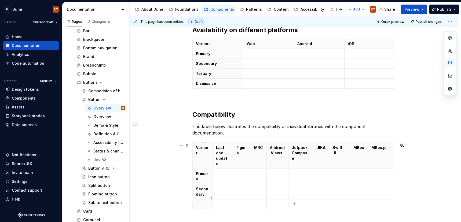
click at [206, 202] on p at bounding box center [202, 204] width 13 height 5
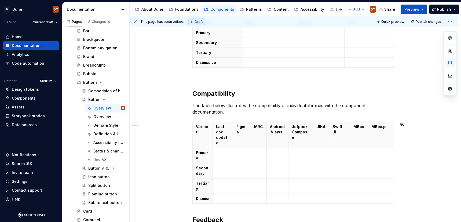
scroll to position [184, 0]
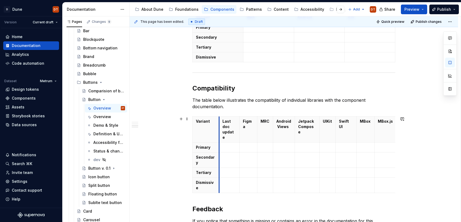
drag, startPoint x: 214, startPoint y: 145, endPoint x: 221, endPoint y: 145, distance: 6.4
click at [221, 145] on td at bounding box center [229, 148] width 20 height 10
click at [258, 143] on tr "Primary" at bounding box center [296, 148] width 207 height 10
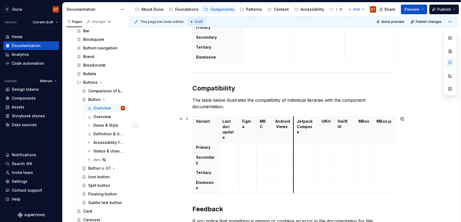
click at [295, 136] on th "Jetpack Compose" at bounding box center [306, 130] width 24 height 26
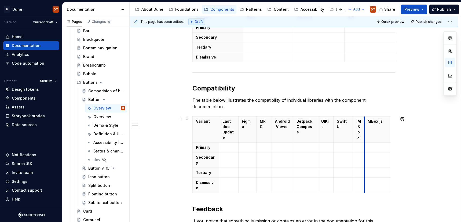
drag, startPoint x: 374, startPoint y: 133, endPoint x: 364, endPoint y: 134, distance: 9.8
drag, startPoint x: 390, startPoint y: 132, endPoint x: 377, endPoint y: 133, distance: 13.2
drag, startPoint x: 366, startPoint y: 133, endPoint x: 373, endPoint y: 133, distance: 7.3
click at [373, 133] on th "MBox.js" at bounding box center [378, 130] width 12 height 26
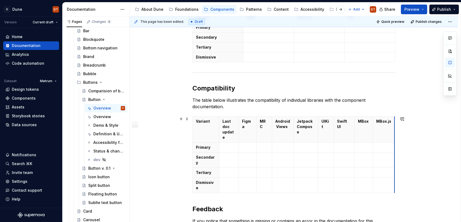
drag, startPoint x: 386, startPoint y: 133, endPoint x: 396, endPoint y: 132, distance: 10.0
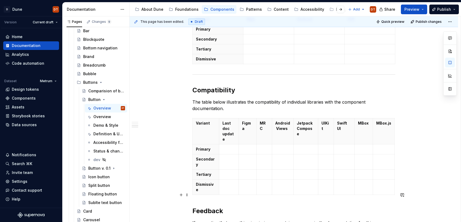
click at [193, 195] on div "Dune vs. Metrum In Dune, this component has changed and differs in appearance a…" at bounding box center [294, 118] width 329 height 414
click at [193, 194] on div "This page has been edited. Draft Quick preview Publish changes Button Edit head…" at bounding box center [295, 119] width 331 height 206
click at [193, 195] on div "Dune vs. Metrum In Dune, this component has changed and differs in appearance a…" at bounding box center [294, 118] width 329 height 414
click at [205, 211] on img "Suggestions" at bounding box center [203, 211] width 10 height 11
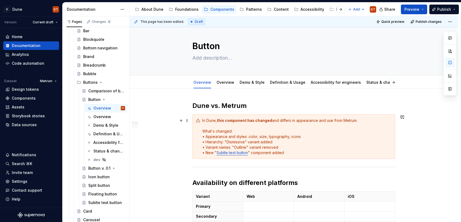
scroll to position [0, 0]
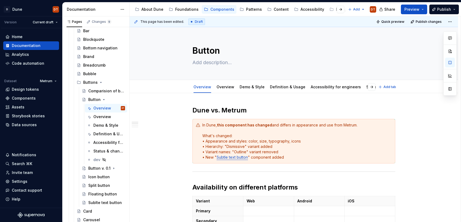
type textarea "*"
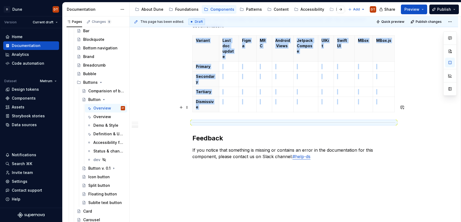
scroll to position [263, 0]
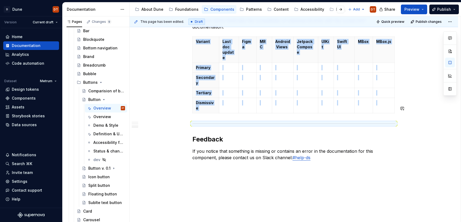
click at [199, 117] on div "Dune vs. Metrum In Dune, this component has changed and differs in appearance a…" at bounding box center [294, 12] width 203 height 338
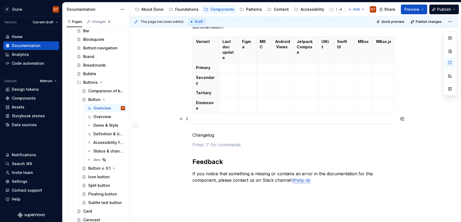
click at [205, 132] on p "Changelog" at bounding box center [294, 135] width 203 height 6
drag, startPoint x: 209, startPoint y: 128, endPoint x: 268, endPoint y: 126, distance: 59.1
click at [209, 142] on p at bounding box center [294, 145] width 203 height 6
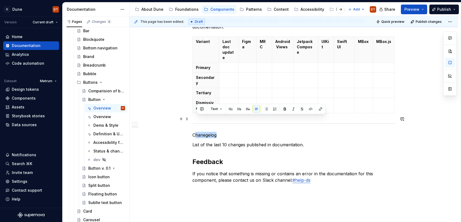
drag, startPoint x: 224, startPoint y: 120, endPoint x: 192, endPoint y: 120, distance: 31.7
click at [193, 120] on div "Dune vs. Metrum In Dune, this component has changed and differs in appearance a…" at bounding box center [294, 26] width 203 height 367
click at [217, 132] on p "Chanegelog" at bounding box center [294, 135] width 203 height 6
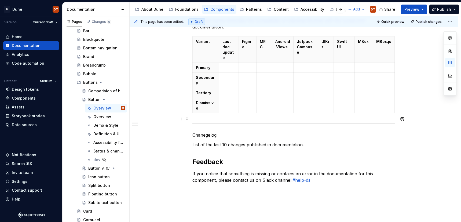
click at [209, 132] on p "Chanegelog" at bounding box center [294, 135] width 203 height 6
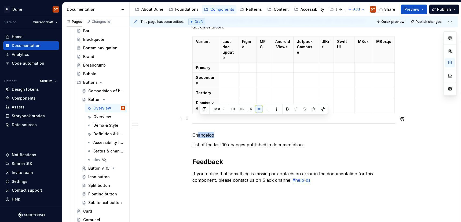
drag, startPoint x: 205, startPoint y: 119, endPoint x: 218, endPoint y: 118, distance: 12.7
click at [193, 119] on div "Dune vs. Metrum In Dune, this component has changed and differs in appearance a…" at bounding box center [294, 26] width 203 height 367
click at [206, 132] on p "Changelog" at bounding box center [294, 135] width 203 height 6
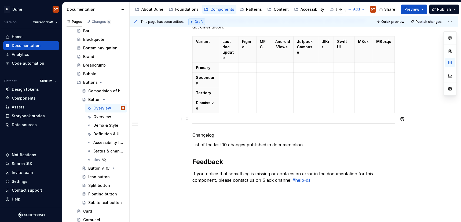
click at [199, 132] on p "Changelog" at bounding box center [294, 135] width 203 height 6
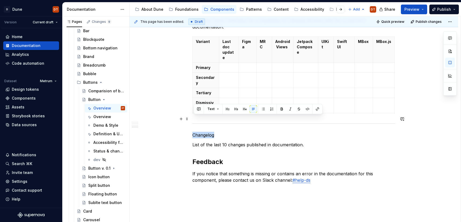
click at [205, 132] on p "Changelog" at bounding box center [294, 135] width 203 height 6
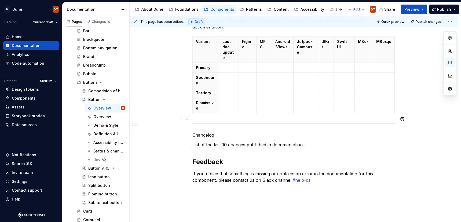
click at [206, 132] on p "Changelog" at bounding box center [294, 135] width 203 height 6
click at [207, 132] on p "Changelog" at bounding box center [294, 135] width 203 height 6
click at [217, 132] on p "Changelog" at bounding box center [294, 135] width 203 height 6
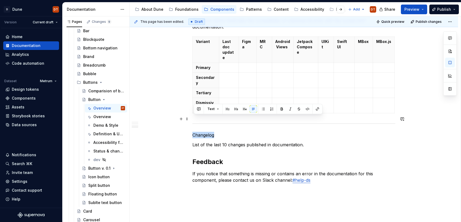
drag, startPoint x: 225, startPoint y: 119, endPoint x: 195, endPoint y: 118, distance: 29.8
click at [192, 119] on div "Dune vs. Metrum In Dune, this component has changed and differs in appearance a…" at bounding box center [294, 53] width 329 height 446
click at [227, 110] on button "button" at bounding box center [228, 109] width 8 height 8
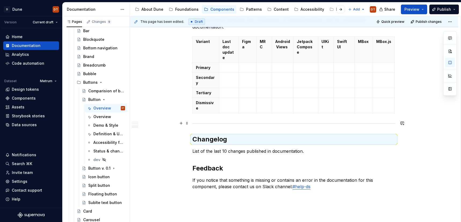
click at [213, 135] on h2 "Changelog" at bounding box center [294, 139] width 203 height 9
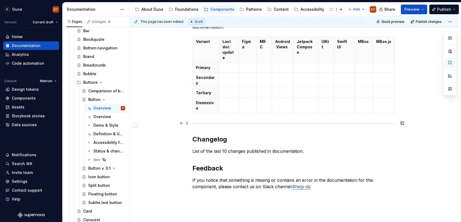
drag, startPoint x: 216, startPoint y: 123, endPoint x: 222, endPoint y: 123, distance: 5.6
click at [216, 135] on h2 "Changelog" at bounding box center [294, 139] width 203 height 9
click at [225, 135] on h2 "Changelog" at bounding box center [294, 139] width 203 height 9
click at [310, 148] on p "List of the last 10 changes published in documentation." at bounding box center [294, 151] width 203 height 6
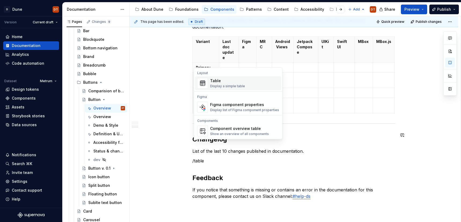
click at [203, 84] on img "Suggestions" at bounding box center [203, 83] width 10 height 11
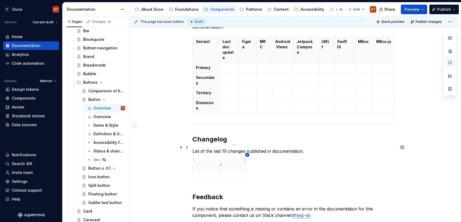
click at [247, 154] on icon "button" at bounding box center [247, 155] width 2 height 2
type input "3"
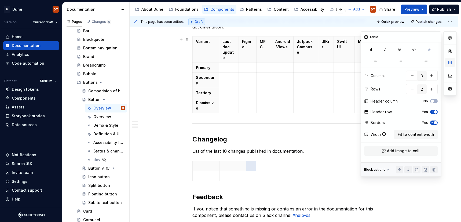
click at [450, 65] on button "button" at bounding box center [451, 63] width 10 height 10
click at [433, 99] on button "No" at bounding box center [435, 101] width 8 height 4
click at [214, 163] on p at bounding box center [206, 165] width 20 height 5
click at [407, 133] on span "Fit to content width" at bounding box center [416, 134] width 37 height 5
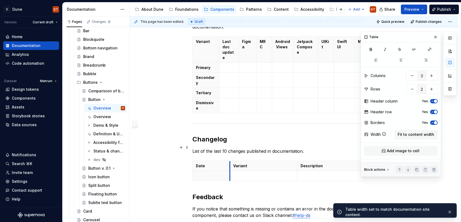
drag, startPoint x: 262, startPoint y: 150, endPoint x: 233, endPoint y: 151, distance: 28.5
click at [232, 161] on th "Variant" at bounding box center [264, 166] width 68 height 10
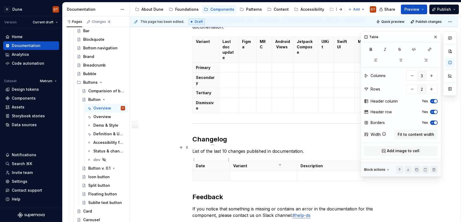
click at [204, 173] on p at bounding box center [211, 175] width 31 height 5
click at [247, 173] on p at bounding box center [263, 175] width 61 height 5
click at [305, 173] on p at bounding box center [331, 175] width 61 height 5
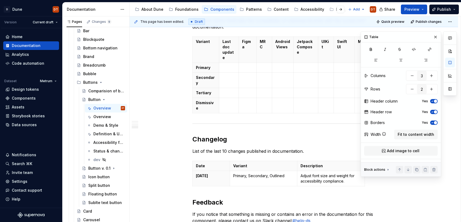
drag, startPoint x: 436, startPoint y: 36, endPoint x: 415, endPoint y: 66, distance: 36.2
click at [436, 36] on button "button" at bounding box center [436, 37] width 8 height 8
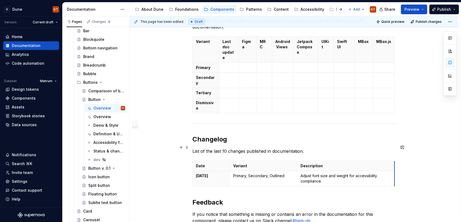
drag, startPoint x: 366, startPoint y: 150, endPoint x: 396, endPoint y: 150, distance: 29.8
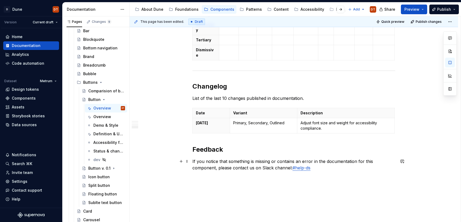
scroll to position [317, 0]
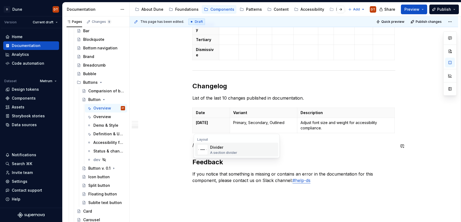
click at [213, 150] on div "Divider A section divider" at bounding box center [223, 150] width 27 height 10
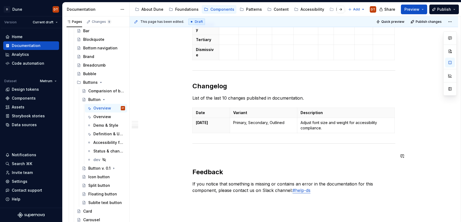
scroll to position [317, 0]
click at [201, 146] on div "Dune vs. Metrum In Dune, this component has changed and differs in appearance a…" at bounding box center [294, 2] width 203 height 424
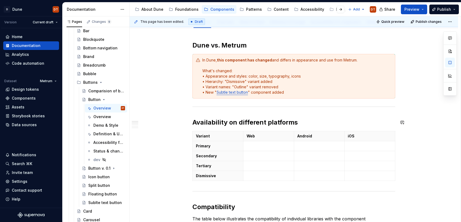
scroll to position [0, 0]
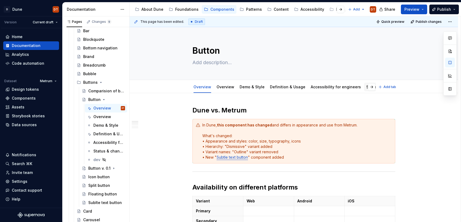
click at [367, 88] on link "Status & changelog" at bounding box center [385, 87] width 37 height 5
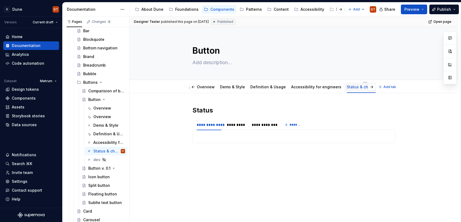
scroll to position [0, 34]
click at [345, 82] on html "D Dune DT Version Current draft Home Documentation Analytics Code automation Da…" at bounding box center [230, 111] width 461 height 222
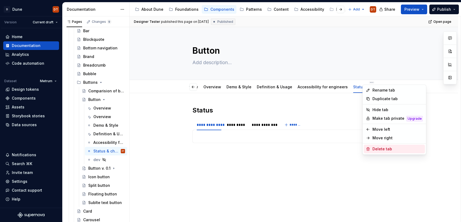
click at [368, 150] on icon at bounding box center [368, 148] width 3 height 3
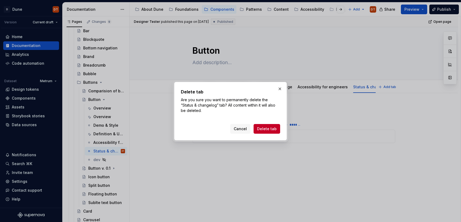
drag, startPoint x: 275, startPoint y: 132, endPoint x: 296, endPoint y: 133, distance: 20.9
click at [275, 132] on button "Delete tab" at bounding box center [267, 129] width 27 height 10
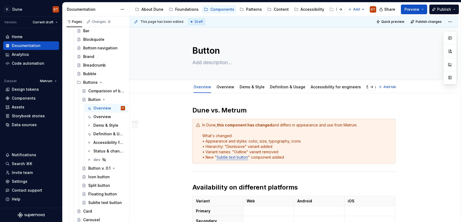
click at [203, 82] on html "D Dune DT Version Current draft Home Documentation Analytics Code automation Da…" at bounding box center [230, 111] width 461 height 222
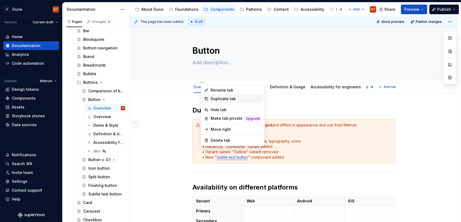
type textarea "*"
click at [220, 91] on div "Rename tab" at bounding box center [236, 90] width 50 height 5
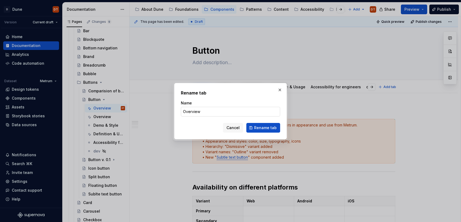
click at [200, 113] on input "Overview" at bounding box center [230, 112] width 99 height 10
type input "Status & feedback"
click at [265, 127] on span "Rename tab" at bounding box center [265, 127] width 23 height 5
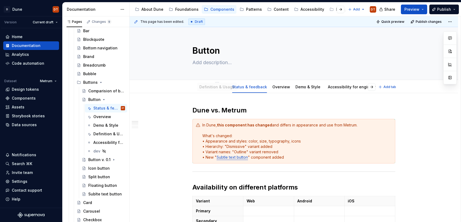
drag, startPoint x: 296, startPoint y: 89, endPoint x: 208, endPoint y: 89, distance: 87.8
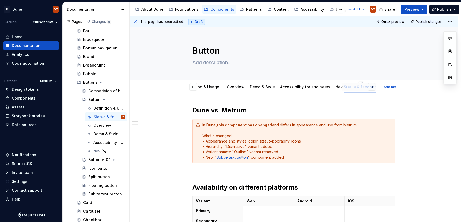
scroll to position [0, 10]
drag, startPoint x: 239, startPoint y: 89, endPoint x: 336, endPoint y: 91, distance: 97.2
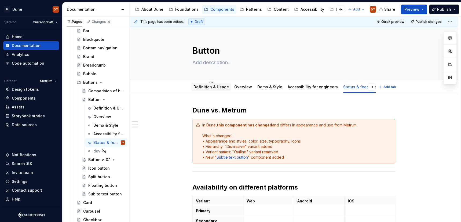
click at [214, 88] on link "Definition & Usage" at bounding box center [211, 87] width 35 height 5
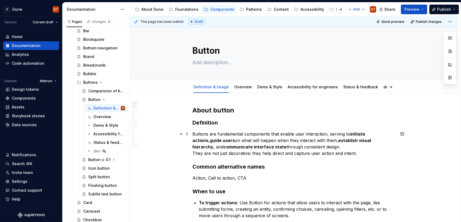
scroll to position [1, 0]
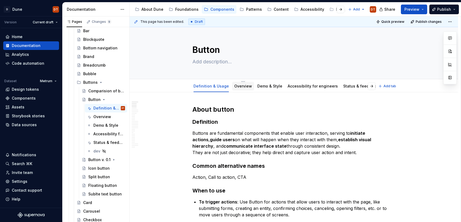
click at [244, 89] on div "Overview" at bounding box center [243, 86] width 18 height 6
click at [243, 87] on link "Overview" at bounding box center [243, 86] width 18 height 5
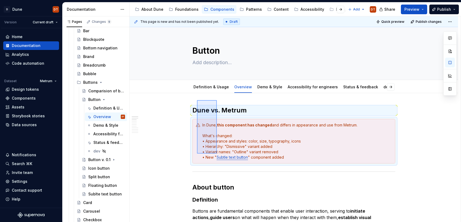
drag, startPoint x: 197, startPoint y: 100, endPoint x: 217, endPoint y: 154, distance: 57.0
click at [217, 154] on div "This page is new and has not been published yet. Draft Quick preview Publish ch…" at bounding box center [295, 119] width 331 height 206
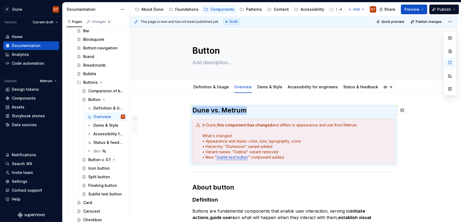
copy h2 "Dune vs. Metrum"
click at [211, 88] on link "Definition & Usage" at bounding box center [211, 87] width 35 height 5
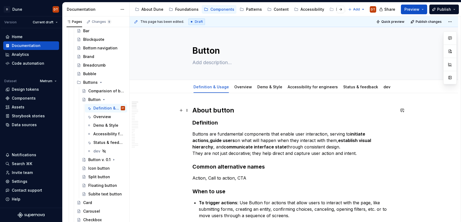
click at [194, 110] on h2 "About button" at bounding box center [294, 110] width 203 height 9
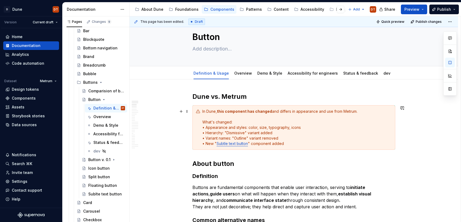
scroll to position [11, 0]
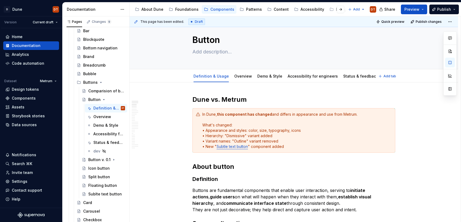
type textarea "*"
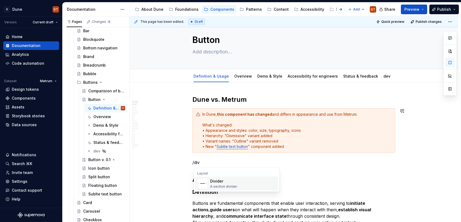
click at [204, 182] on img "Suggestions" at bounding box center [203, 183] width 10 height 11
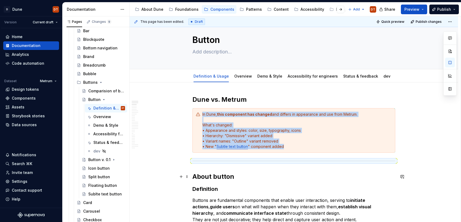
scroll to position [10, 0]
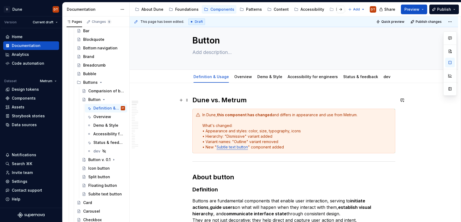
click at [256, 100] on h2 "Dune vs. Metrum" at bounding box center [294, 100] width 203 height 9
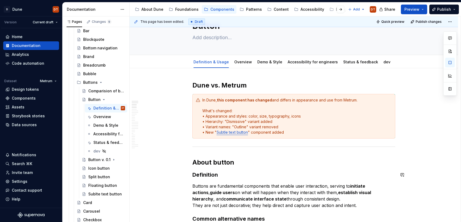
scroll to position [0, 0]
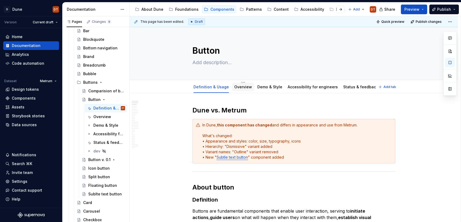
click at [242, 87] on link "Overview" at bounding box center [243, 87] width 18 height 5
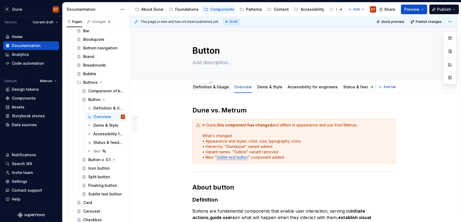
click at [211, 85] on link "Definition & Usage" at bounding box center [211, 87] width 35 height 5
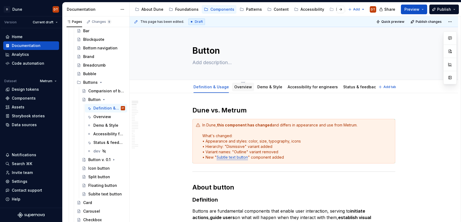
click at [244, 85] on link "Overview" at bounding box center [243, 87] width 18 height 5
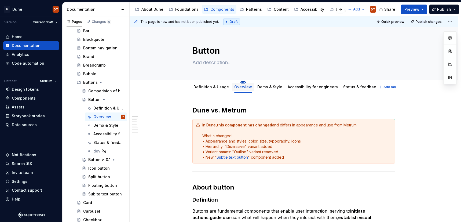
click at [241, 82] on html "D Dune DT Version Current draft Home Documentation Analytics Code automation Da…" at bounding box center [230, 111] width 461 height 222
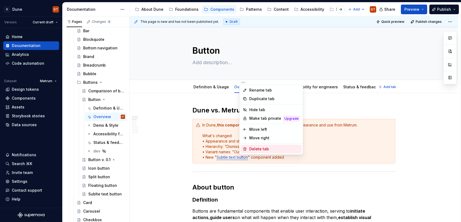
click at [254, 149] on div "Delete tab" at bounding box center [274, 148] width 50 height 5
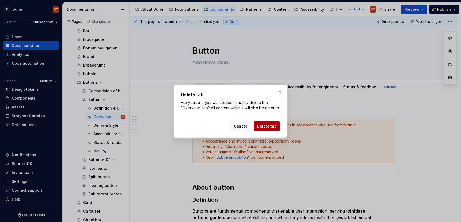
click at [264, 129] on span "Delete tab" at bounding box center [267, 126] width 20 height 5
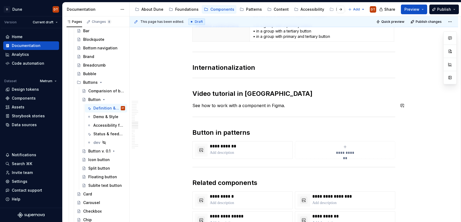
scroll to position [873, 0]
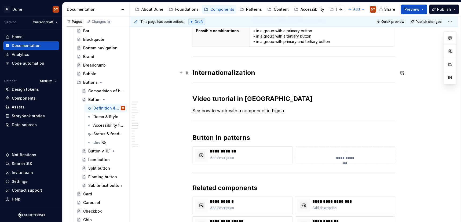
click at [267, 74] on h2 "Internationalization" at bounding box center [294, 72] width 203 height 9
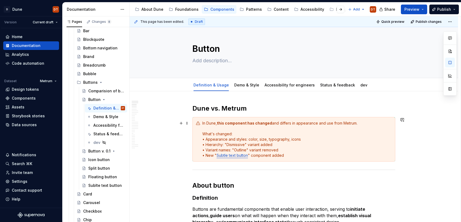
scroll to position [0, 0]
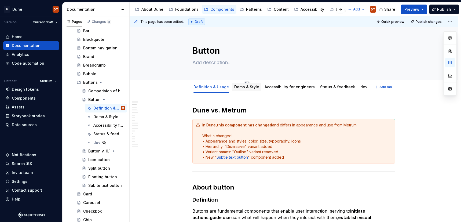
click at [247, 89] on link "Demo & Style" at bounding box center [246, 87] width 25 height 5
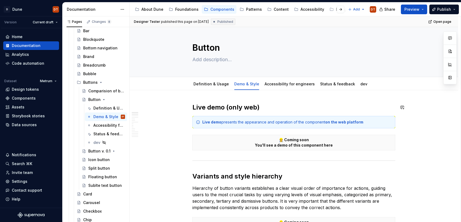
scroll to position [4, 0]
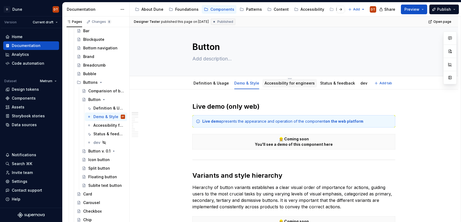
click at [283, 84] on link "Accessibility for engineers" at bounding box center [290, 83] width 50 height 5
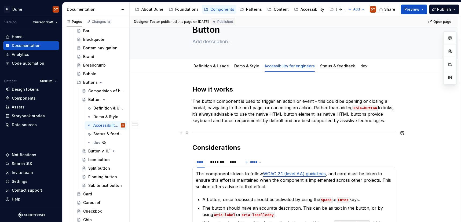
scroll to position [20, 0]
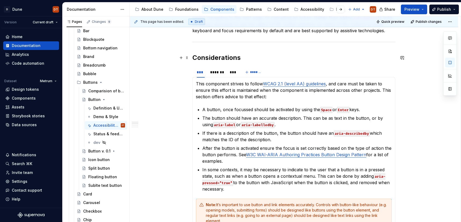
scroll to position [0, 0]
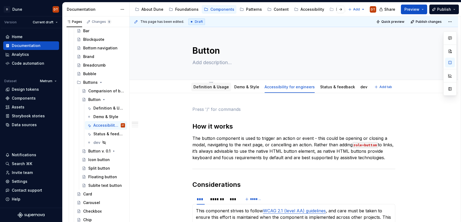
click at [213, 87] on link "Definition & Usage" at bounding box center [211, 87] width 35 height 5
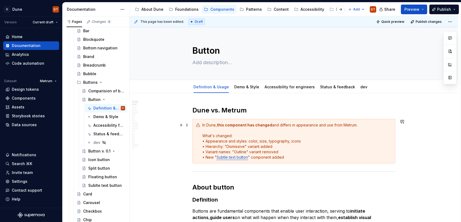
scroll to position [1, 0]
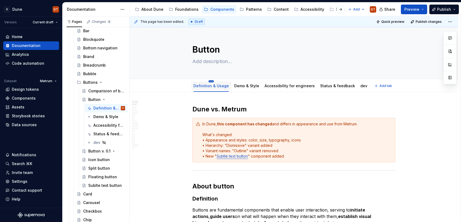
click at [211, 81] on html "D Dune DT Version Current draft Home Documentation Analytics Code automation Da…" at bounding box center [230, 111] width 461 height 222
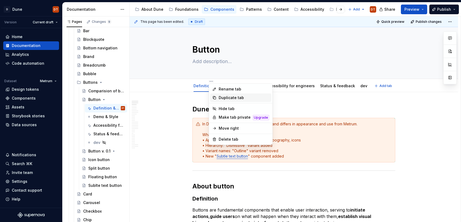
click at [224, 96] on div "Duplicate tab" at bounding box center [244, 97] width 50 height 5
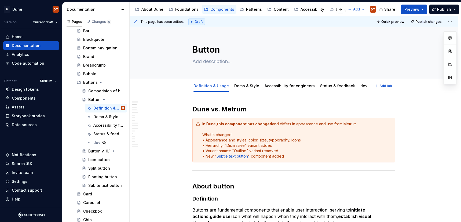
scroll to position [2, 0]
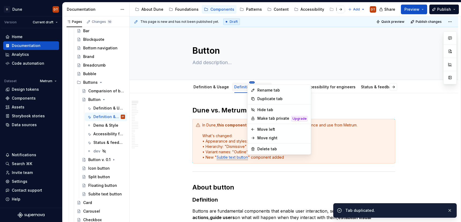
click at [252, 82] on html "D Dune DT Version Current draft Home Documentation Analytics Code automation Da…" at bounding box center [230, 111] width 461 height 222
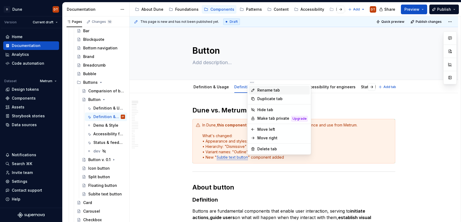
type textarea "*"
click at [266, 91] on div "Rename tab" at bounding box center [283, 90] width 50 height 5
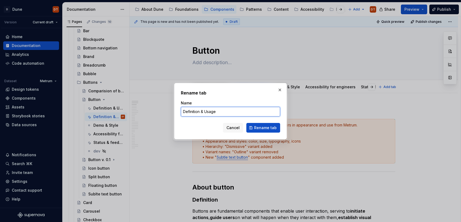
drag, startPoint x: 221, startPoint y: 112, endPoint x: 175, endPoint y: 112, distance: 45.9
click at [175, 112] on div "Rename tab Name Definition & Usage Cancel Rename tab" at bounding box center [230, 111] width 113 height 56
type input "Writing"
type textarea "*"
type input "Writing"
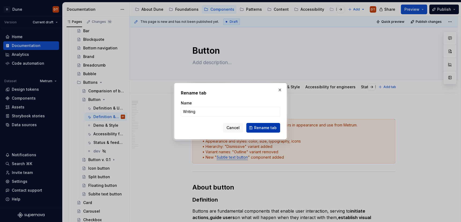
click at [259, 126] on span "Rename tab" at bounding box center [265, 127] width 23 height 5
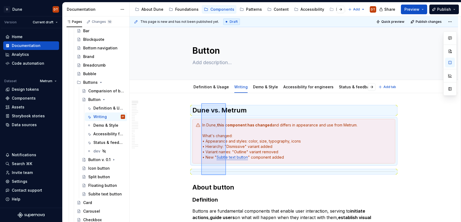
drag, startPoint x: 205, startPoint y: 105, endPoint x: 226, endPoint y: 176, distance: 73.4
click at [226, 176] on div "This page is new and has not been published yet. Draft Quick preview Publish ch…" at bounding box center [295, 119] width 331 height 206
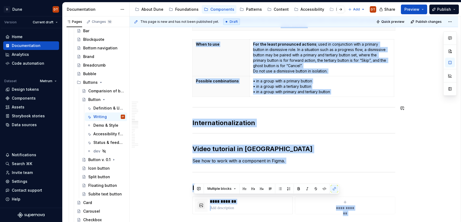
scroll to position [904, 0]
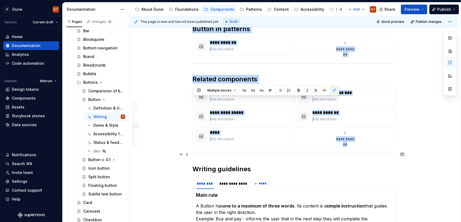
drag, startPoint x: 195, startPoint y: 109, endPoint x: 293, endPoint y: 153, distance: 107.6
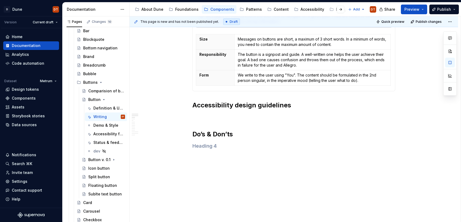
scroll to position [31, 0]
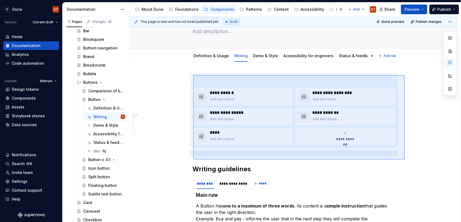
drag, startPoint x: 193, startPoint y: 75, endPoint x: 405, endPoint y: 160, distance: 227.8
click at [405, 160] on div "**********" at bounding box center [295, 119] width 331 height 206
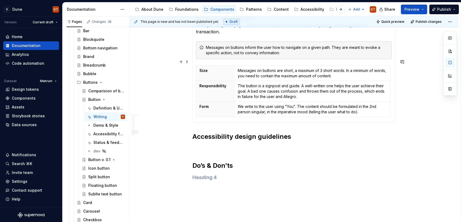
scroll to position [135, 0]
click at [189, 130] on span at bounding box center [187, 130] width 4 height 8
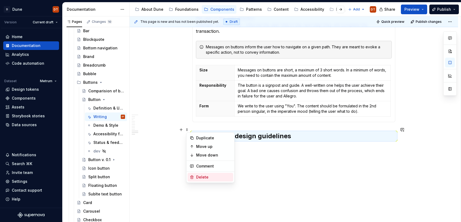
click at [200, 178] on div "Delete" at bounding box center [213, 177] width 35 height 5
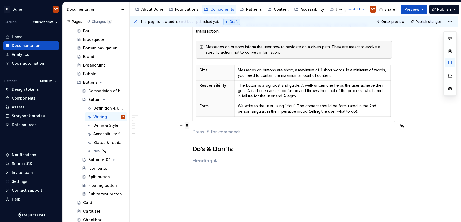
click at [188, 126] on span at bounding box center [187, 126] width 4 height 8
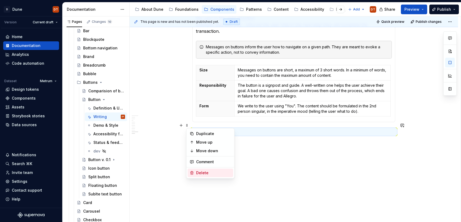
click at [198, 172] on div "Delete" at bounding box center [213, 172] width 35 height 5
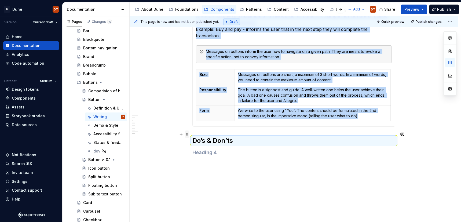
click at [188, 135] on span at bounding box center [187, 135] width 4 height 8
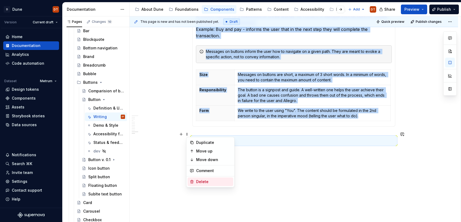
click at [202, 183] on div "Delete" at bounding box center [213, 181] width 35 height 5
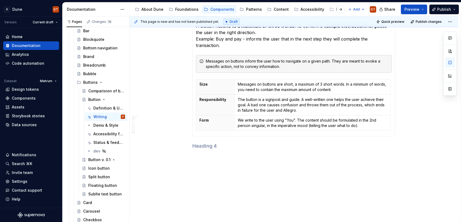
scroll to position [115, 0]
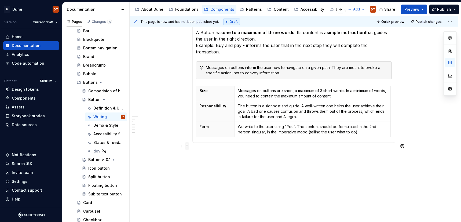
click at [187, 146] on span at bounding box center [187, 146] width 4 height 8
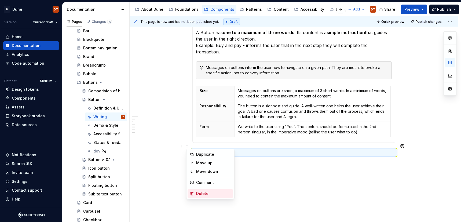
drag, startPoint x: 200, startPoint y: 194, endPoint x: 210, endPoint y: 186, distance: 12.8
click at [200, 194] on div "Delete" at bounding box center [213, 193] width 35 height 5
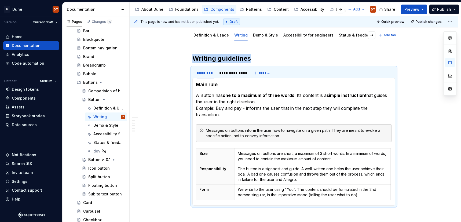
scroll to position [0, 0]
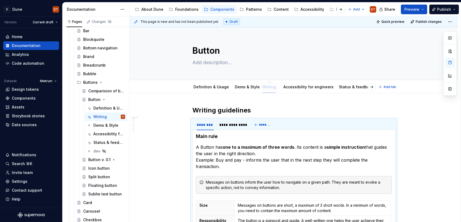
drag, startPoint x: 239, startPoint y: 86, endPoint x: 267, endPoint y: 86, distance: 28.5
click at [392, 86] on span "Add tab" at bounding box center [390, 87] width 13 height 4
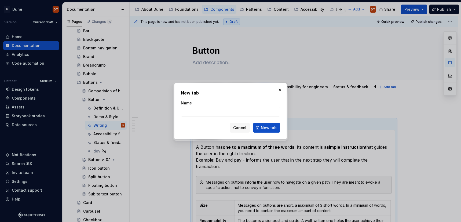
type textarea "*"
type input "Do's"
type textarea "*"
type input "Do's & Don's"
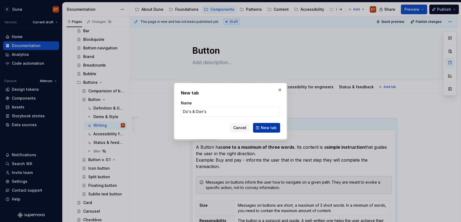
click at [261, 126] on button "New tab" at bounding box center [266, 128] width 27 height 10
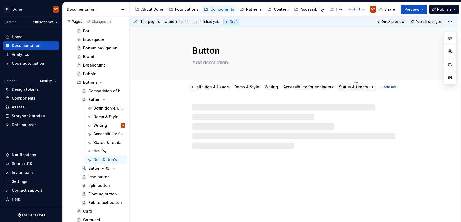
scroll to position [0, 34]
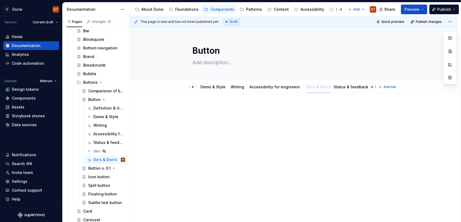
drag, startPoint x: 357, startPoint y: 89, endPoint x: 306, endPoint y: 90, distance: 51.1
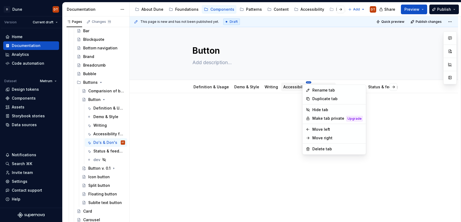
click at [305, 82] on html "D Dune DT Version Current draft Home Documentation Analytics Code automation Da…" at bounding box center [230, 111] width 461 height 222
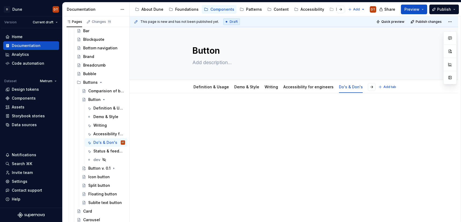
click at [291, 88] on html "D Dune DT Version Current draft Home Documentation Analytics Code automation Da…" at bounding box center [230, 111] width 461 height 222
type textarea "*"
click at [388, 86] on span "Add tab" at bounding box center [390, 87] width 13 height 4
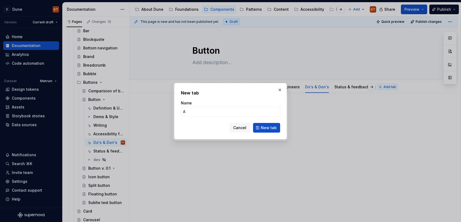
type input "Ac"
type textarea "*"
type input "Accessibility"
click at [268, 128] on span "New tab" at bounding box center [269, 127] width 16 height 5
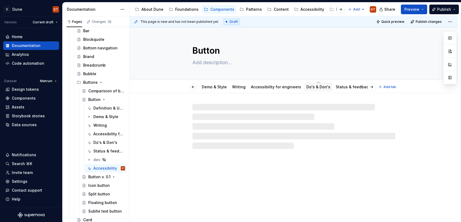
scroll to position [0, 62]
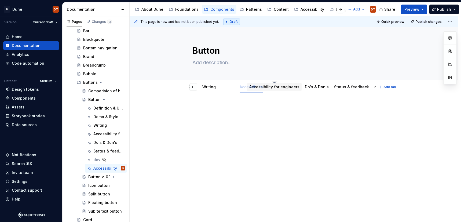
drag, startPoint x: 361, startPoint y: 88, endPoint x: 248, endPoint y: 92, distance: 112.9
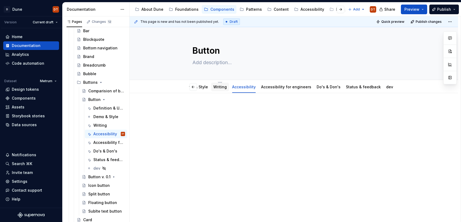
scroll to position [0, 41]
drag, startPoint x: 247, startPoint y: 88, endPoint x: 245, endPoint y: 99, distance: 11.5
click at [247, 88] on link "Accessibility" at bounding box center [255, 87] width 24 height 5
type textarea "*"
click at [221, 118] on div at bounding box center [294, 116] width 203 height 20
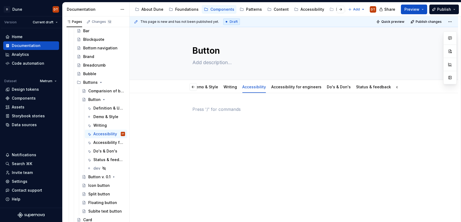
click at [204, 107] on p at bounding box center [294, 109] width 203 height 6
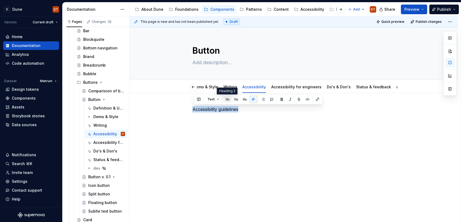
click at [228, 99] on button "button" at bounding box center [228, 100] width 8 height 8
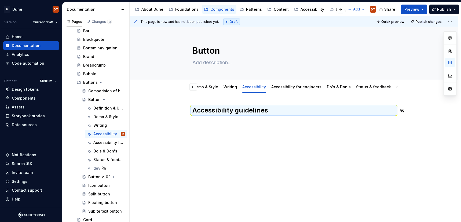
click at [234, 129] on div "Accessibility guidelines" at bounding box center [294, 119] width 203 height 27
click at [207, 124] on div "Accessibility guidelines" at bounding box center [294, 116] width 203 height 20
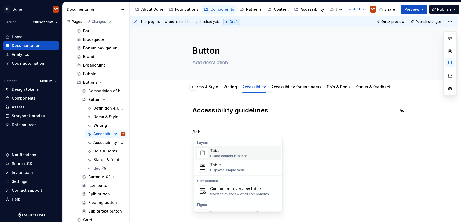
click at [205, 154] on img "Suggestions" at bounding box center [203, 153] width 10 height 11
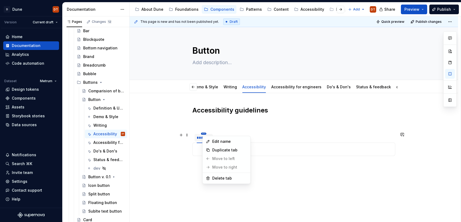
click at [206, 134] on html "D Dune DT Version Current draft Home Documentation Analytics Code automation Da…" at bounding box center [230, 111] width 461 height 222
drag, startPoint x: 218, startPoint y: 141, endPoint x: 250, endPoint y: 137, distance: 31.8
click at [218, 141] on div "Edit name" at bounding box center [229, 141] width 35 height 5
type textarea "*"
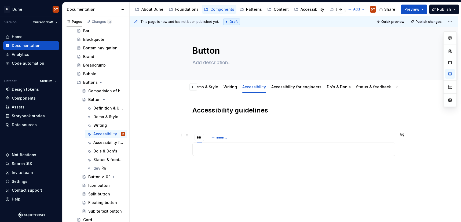
type input "*"
click at [220, 137] on input "**********" at bounding box center [211, 138] width 32 height 10
drag, startPoint x: 224, startPoint y: 137, endPoint x: 202, endPoint y: 138, distance: 21.8
click at [202, 138] on input "**********" at bounding box center [211, 138] width 32 height 10
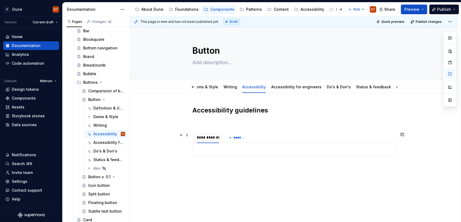
type input "**********"
click at [235, 139] on button "*******" at bounding box center [239, 138] width 21 height 8
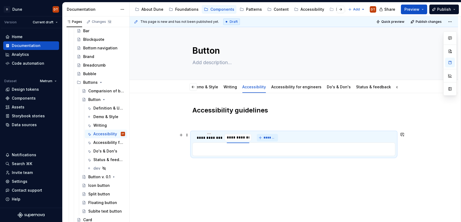
type input "**********"
click at [230, 181] on div "**********" at bounding box center [294, 163] width 329 height 140
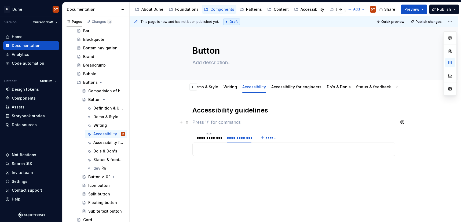
click at [223, 122] on p at bounding box center [294, 122] width 203 height 6
click at [294, 88] on link "Accessibility for engineers" at bounding box center [297, 87] width 50 height 5
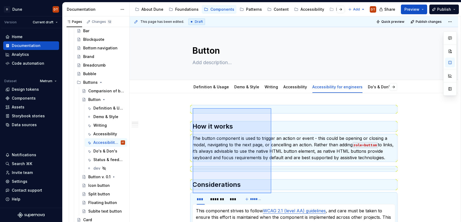
drag, startPoint x: 193, startPoint y: 108, endPoint x: 272, endPoint y: 193, distance: 115.9
click at [272, 193] on div "This page has been edited. Draft Quick preview Publish changes Button Edit head…" at bounding box center [295, 119] width 331 height 206
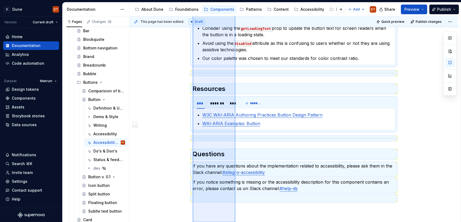
scroll to position [401, 0]
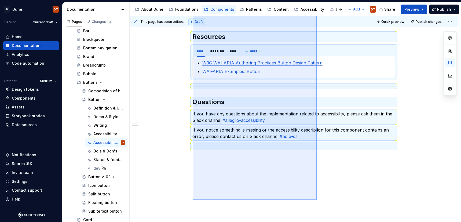
drag, startPoint x: 193, startPoint y: 120, endPoint x: 316, endPoint y: 200, distance: 146.8
click at [317, 200] on div "This page has been edited. Draft Quick preview Publish changes Button Edit head…" at bounding box center [295, 119] width 331 height 206
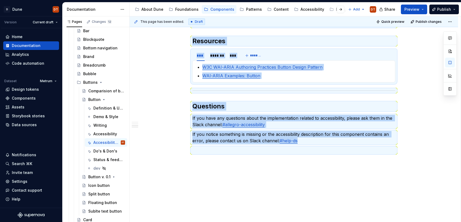
scroll to position [396, 0]
copy div "Lor ip dolor Sit ametco adipiscin el sedd ei tempori ut labore et dolor - magn …"
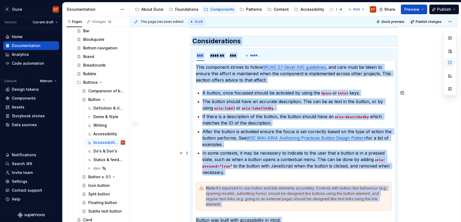
scroll to position [0, 0]
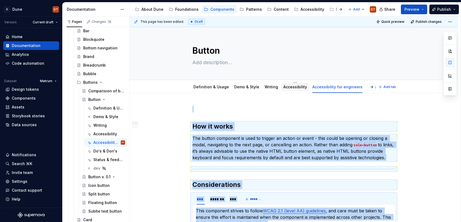
click at [292, 88] on link "Accessibility" at bounding box center [296, 87] width 24 height 5
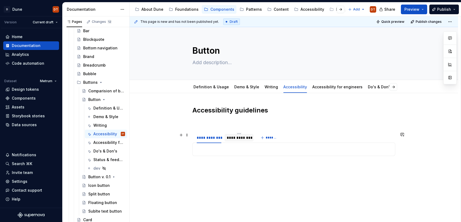
click at [242, 137] on div "**********" at bounding box center [239, 137] width 25 height 5
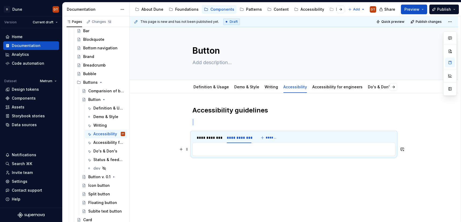
click at [207, 149] on p at bounding box center [294, 149] width 196 height 6
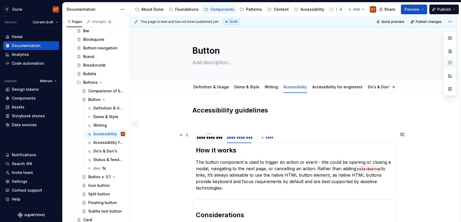
click at [206, 138] on div "**********" at bounding box center [209, 137] width 25 height 5
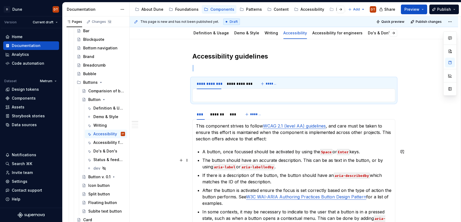
scroll to position [41, 0]
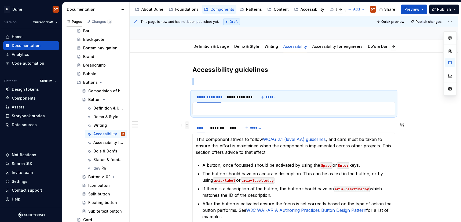
click at [189, 126] on span at bounding box center [187, 125] width 4 height 8
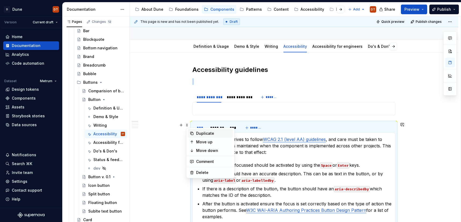
scroll to position [41, 0]
copy br
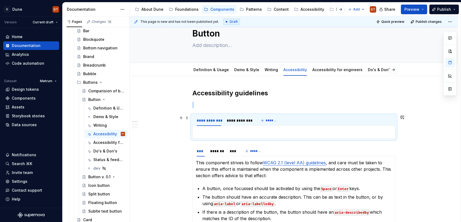
scroll to position [0, 0]
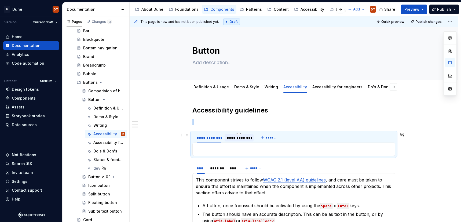
click at [236, 138] on div "**********" at bounding box center [239, 137] width 25 height 5
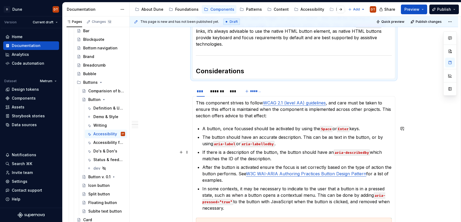
scroll to position [137, 0]
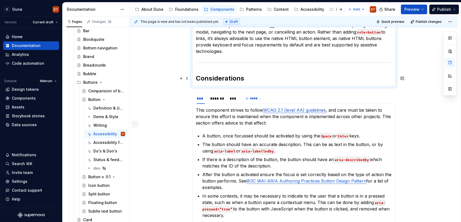
click at [253, 82] on h2 "Considerations" at bounding box center [294, 78] width 196 height 9
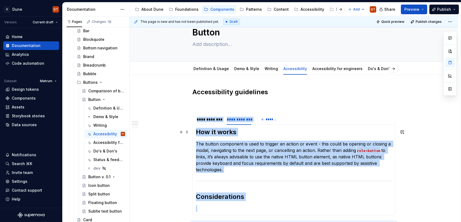
scroll to position [23, 0]
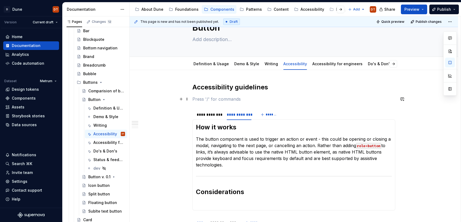
drag, startPoint x: 269, startPoint y: 97, endPoint x: 264, endPoint y: 101, distance: 5.5
click at [268, 97] on p at bounding box center [294, 99] width 203 height 6
click at [289, 87] on h2 "Accessibility guidelines" at bounding box center [294, 87] width 203 height 9
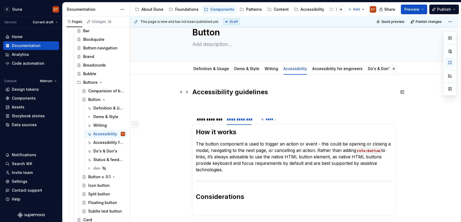
scroll to position [12, 0]
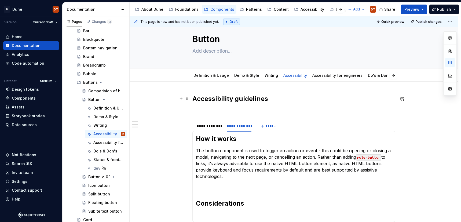
click at [277, 98] on h2 "Accessibility guidelines" at bounding box center [294, 99] width 203 height 9
type textarea "*"
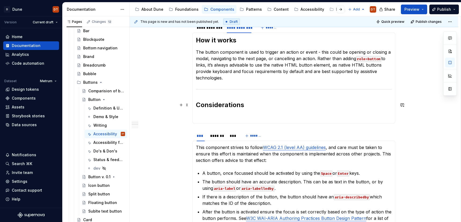
scroll to position [105, 0]
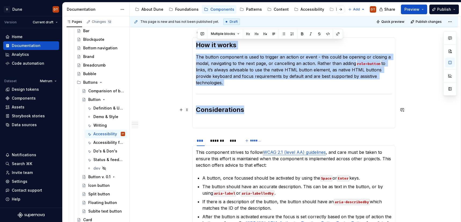
drag, startPoint x: 198, startPoint y: 44, endPoint x: 256, endPoint y: 112, distance: 89.4
click at [256, 112] on section-item-column "How it works The button component is used to trigger an action or event - this …" at bounding box center [294, 83] width 196 height 84
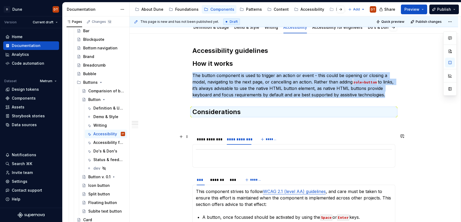
scroll to position [71, 0]
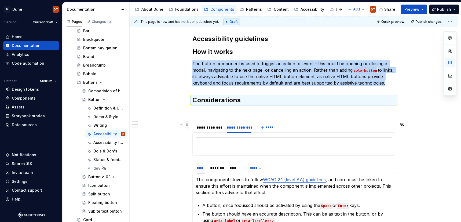
click at [187, 124] on span at bounding box center [187, 125] width 4 height 8
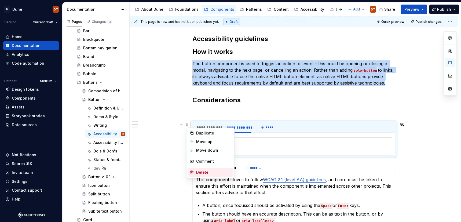
click at [205, 172] on div "Delete" at bounding box center [213, 172] width 35 height 5
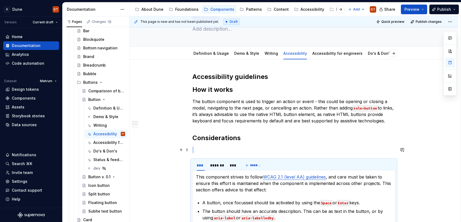
scroll to position [34, 0]
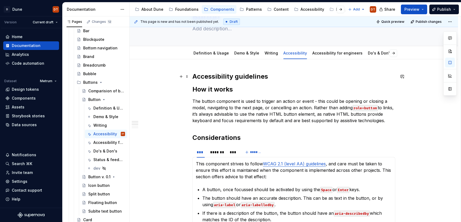
click at [271, 75] on h2 "Accessibility guidelines" at bounding box center [294, 76] width 203 height 9
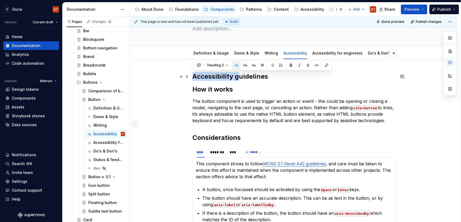
drag, startPoint x: 241, startPoint y: 77, endPoint x: 178, endPoint y: 77, distance: 63.1
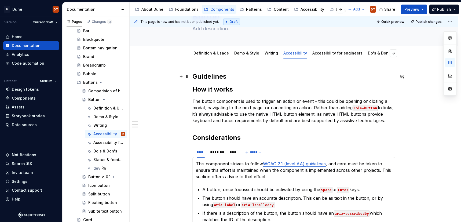
click at [239, 76] on h2 "Guidelines" at bounding box center [294, 76] width 203 height 9
click at [196, 76] on h2 "Guidelines for engineers" at bounding box center [294, 76] width 203 height 9
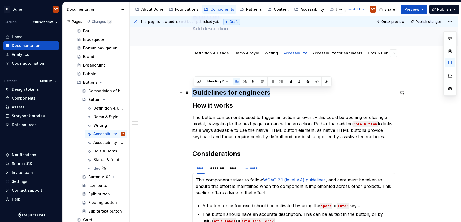
drag, startPoint x: 275, startPoint y: 93, endPoint x: 192, endPoint y: 93, distance: 83.3
click at [235, 81] on button "button" at bounding box center [237, 82] width 8 height 8
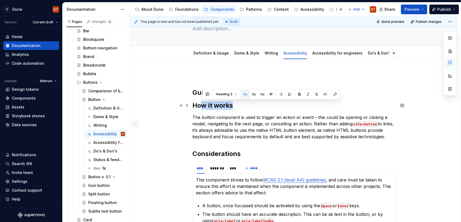
drag, startPoint x: 234, startPoint y: 106, endPoint x: 198, endPoint y: 104, distance: 36.1
click at [246, 95] on button "button" at bounding box center [246, 95] width 8 height 8
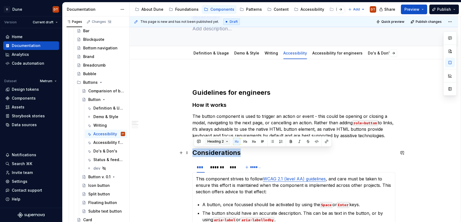
drag, startPoint x: 209, startPoint y: 154, endPoint x: 229, endPoint y: 143, distance: 22.3
drag, startPoint x: 244, startPoint y: 140, endPoint x: 242, endPoint y: 144, distance: 4.3
click at [244, 140] on button "button" at bounding box center [246, 142] width 8 height 8
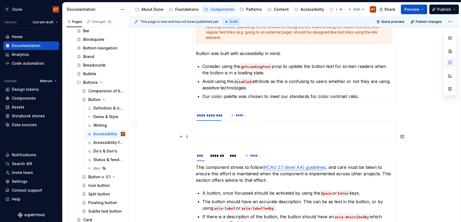
scroll to position [308, 0]
click at [188, 112] on span at bounding box center [187, 113] width 4 height 8
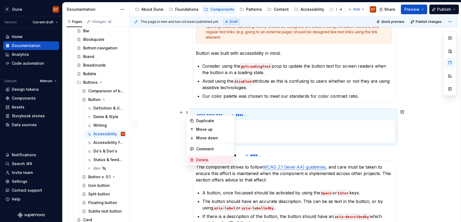
drag, startPoint x: 202, startPoint y: 160, endPoint x: 211, endPoint y: 156, distance: 10.6
click at [202, 160] on div "Delete" at bounding box center [213, 159] width 35 height 5
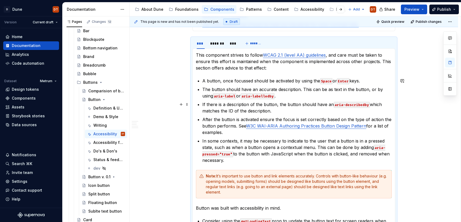
scroll to position [354, 0]
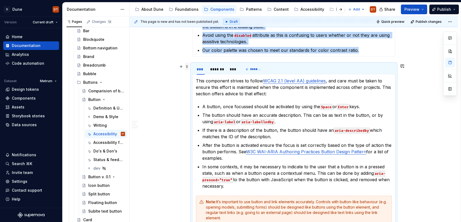
click at [187, 64] on span at bounding box center [187, 67] width 4 height 8
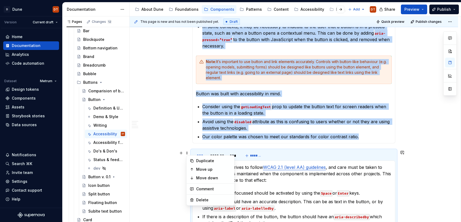
scroll to position [268, 0]
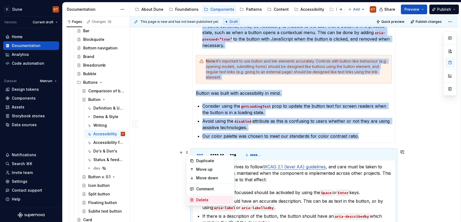
click at [207, 201] on div "Delete" at bounding box center [213, 199] width 35 height 5
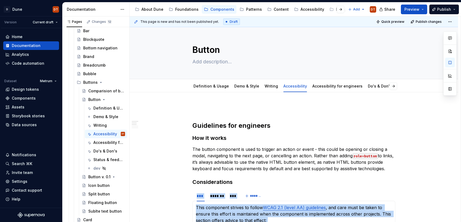
scroll to position [0, 0]
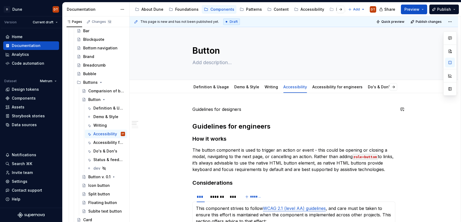
scroll to position [0, 0]
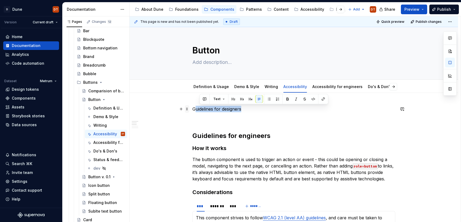
drag, startPoint x: 250, startPoint y: 109, endPoint x: 190, endPoint y: 109, distance: 59.4
click at [233, 100] on button "button" at bounding box center [234, 99] width 8 height 8
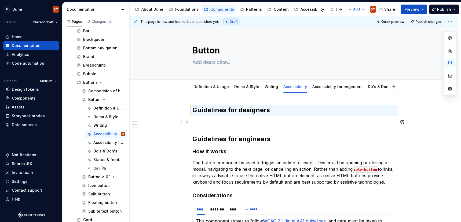
drag, startPoint x: 273, startPoint y: 125, endPoint x: 258, endPoint y: 123, distance: 15.1
click at [273, 125] on p at bounding box center [294, 122] width 203 height 6
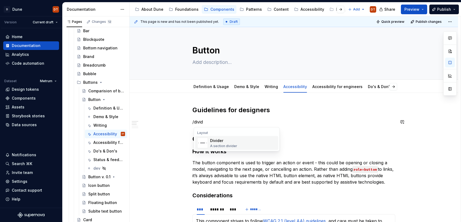
click at [203, 142] on img "Suggestions" at bounding box center [203, 143] width 10 height 11
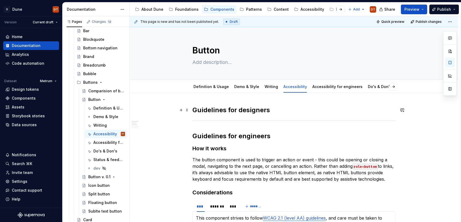
click at [288, 111] on h2 "Guidelines for designers" at bounding box center [294, 110] width 203 height 9
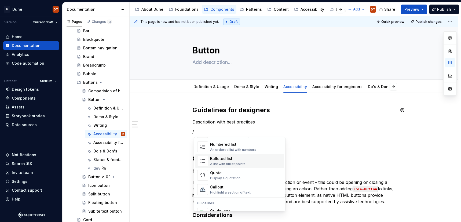
scroll to position [113, 0]
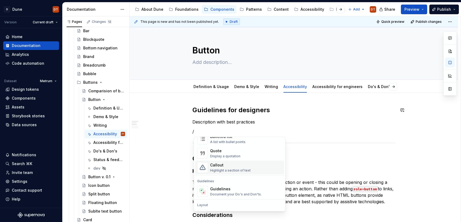
click at [224, 171] on div "Highlight a section of text" at bounding box center [230, 170] width 41 height 4
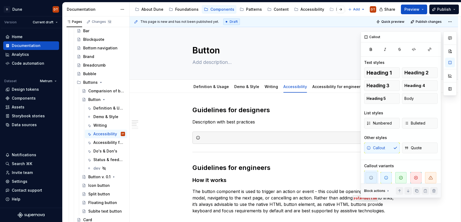
drag, startPoint x: 450, startPoint y: 63, endPoint x: 442, endPoint y: 81, distance: 19.6
click at [450, 63] on button "button" at bounding box center [451, 63] width 10 height 10
click at [429, 176] on span "button" at bounding box center [430, 177] width 11 height 11
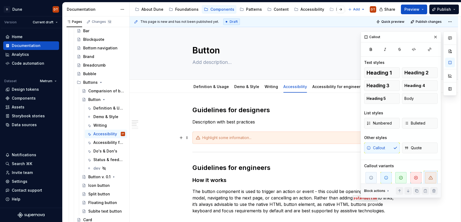
click at [235, 136] on div at bounding box center [297, 137] width 190 height 5
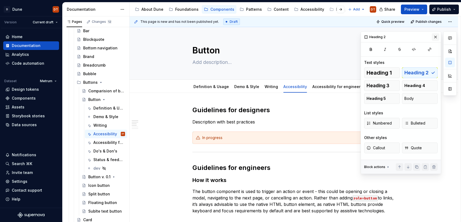
click at [437, 38] on button "button" at bounding box center [436, 37] width 8 height 8
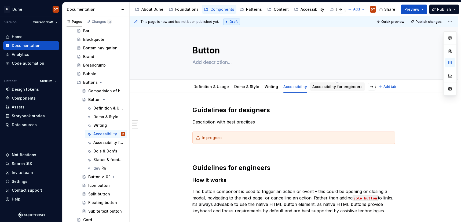
click at [332, 87] on link "Accessibility for engineers" at bounding box center [338, 86] width 50 height 5
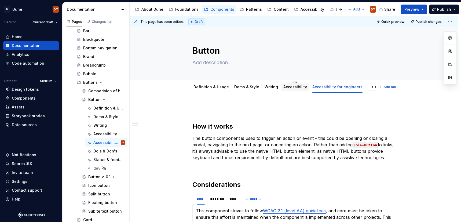
click at [292, 89] on link "Accessibility" at bounding box center [296, 87] width 24 height 5
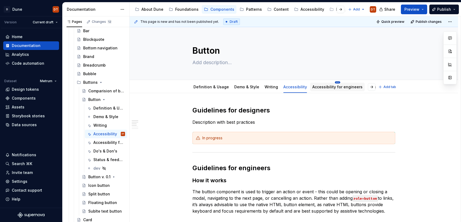
click at [334, 82] on html "D Dune DT Version Current draft Home Documentation Analytics Code automation Da…" at bounding box center [230, 111] width 461 height 222
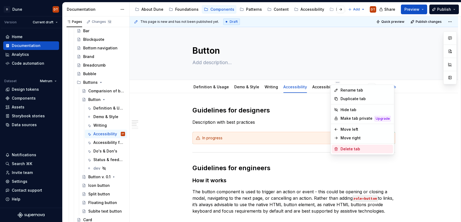
click at [345, 149] on div "Delete tab" at bounding box center [366, 148] width 50 height 5
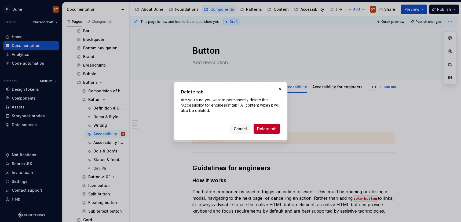
drag, startPoint x: 268, startPoint y: 129, endPoint x: 296, endPoint y: 128, distance: 28.5
click at [268, 129] on span "Delete tab" at bounding box center [267, 128] width 20 height 5
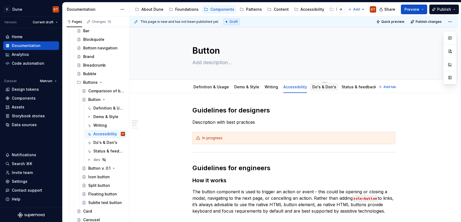
scroll to position [0, 3]
click at [319, 82] on html "D Dune DT Version Current draft Home Documentation Analytics Code automation Da…" at bounding box center [230, 111] width 461 height 222
type textarea "*"
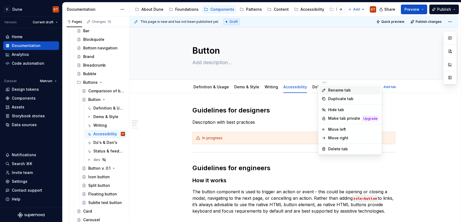
click at [337, 90] on div "Rename tab" at bounding box center [353, 90] width 50 height 5
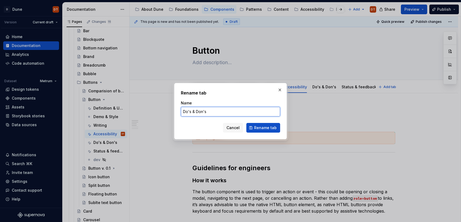
click at [204, 111] on input "Do's & Don's" at bounding box center [230, 112] width 99 height 10
type input "Do's & Don'ts"
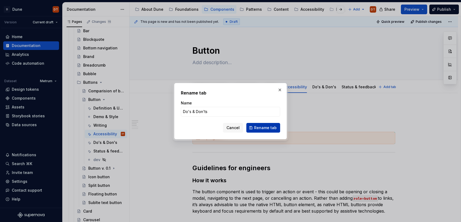
click at [259, 128] on span "Rename tab" at bounding box center [265, 127] width 23 height 5
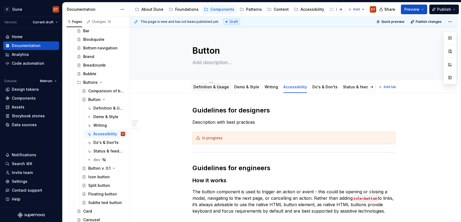
click at [210, 87] on link "Definition & Usage" at bounding box center [211, 87] width 35 height 5
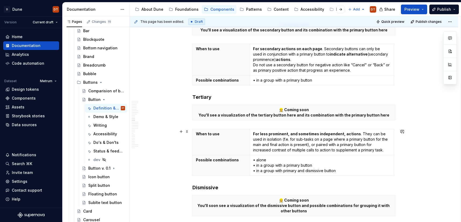
scroll to position [635, 0]
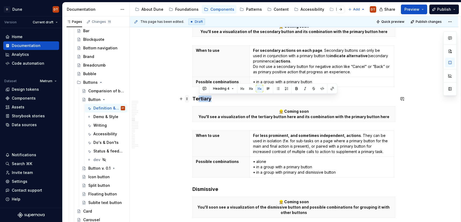
drag, startPoint x: 208, startPoint y: 99, endPoint x: 187, endPoint y: 99, distance: 21.5
click at [193, 99] on div "Dune vs. Metrum In Dune, this component has changed and differs in appearance a…" at bounding box center [294, 99] width 203 height 1256
click at [232, 101] on h4 "Tertiary" at bounding box center [294, 99] width 203 height 6
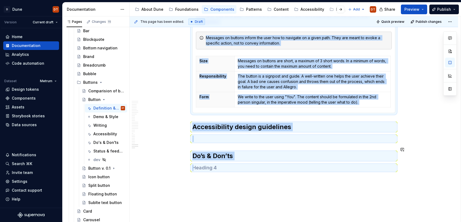
scroll to position [1200, 0]
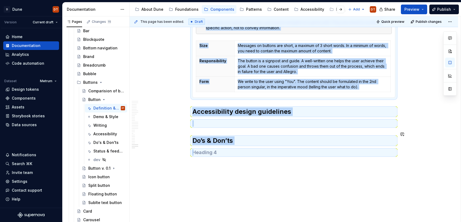
drag, startPoint x: 199, startPoint y: 83, endPoint x: 248, endPoint y: 184, distance: 112.8
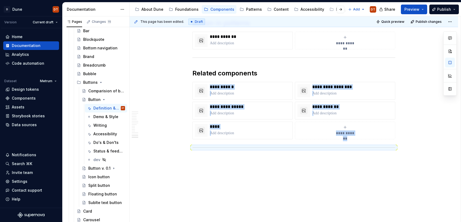
scroll to position [987, 0]
click at [188, 148] on span at bounding box center [187, 149] width 4 height 8
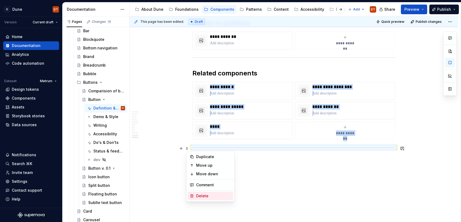
click at [207, 196] on div "Delete" at bounding box center [213, 195] width 35 height 5
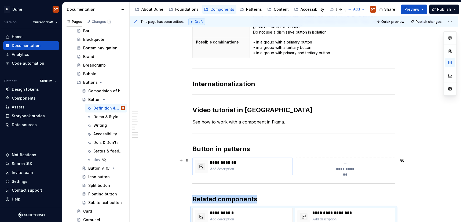
scroll to position [865, 0]
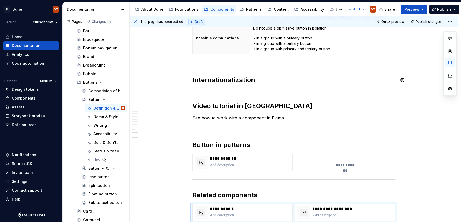
click at [267, 82] on h2 "Internationalization" at bounding box center [294, 80] width 203 height 9
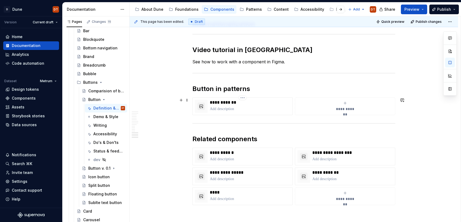
scroll to position [918, 0]
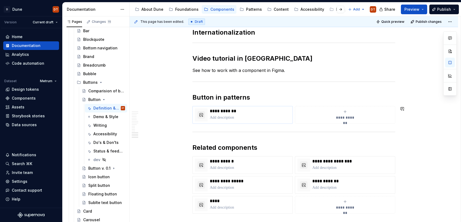
type textarea "*"
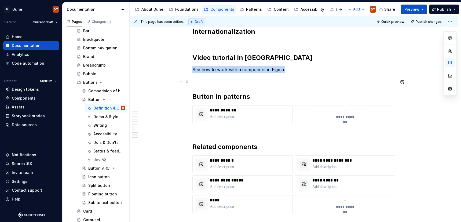
click at [396, 80] on div at bounding box center [294, 80] width 203 height 3
click at [194, 97] on h2 "Button in patterns" at bounding box center [294, 96] width 203 height 9
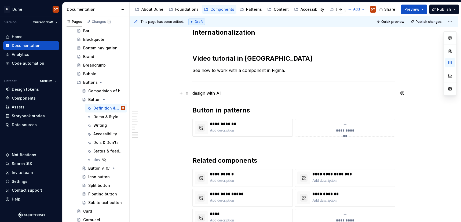
click at [197, 93] on p "design with AI" at bounding box center [294, 93] width 203 height 6
drag, startPoint x: 231, startPoint y: 93, endPoint x: 204, endPoint y: 90, distance: 27.1
drag, startPoint x: 229, startPoint y: 84, endPoint x: 229, endPoint y: 88, distance: 4.6
click at [229, 84] on button "button" at bounding box center [228, 83] width 8 height 8
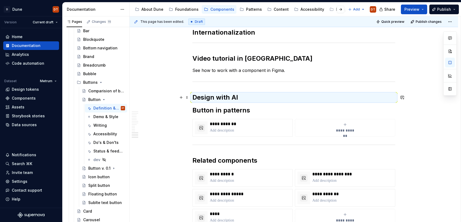
click at [261, 100] on h2 "Design with AI" at bounding box center [294, 97] width 203 height 9
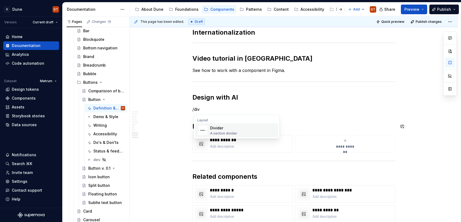
click at [214, 130] on div "Divider" at bounding box center [223, 127] width 27 height 5
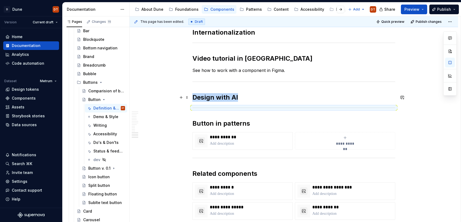
click at [255, 97] on h2 "Design with AI" at bounding box center [294, 97] width 203 height 9
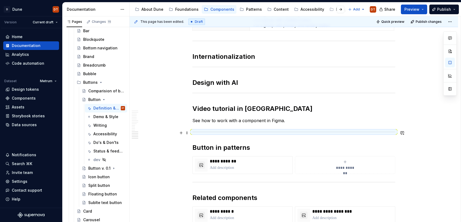
scroll to position [888, 0]
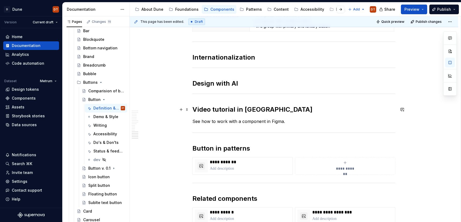
drag, startPoint x: 196, startPoint y: 110, endPoint x: 222, endPoint y: 111, distance: 26.9
click at [195, 110] on h2 "Video tutorial in [GEOGRAPHIC_DATA]" at bounding box center [294, 109] width 203 height 9
click at [232, 111] on h2 "Video tutorial in [GEOGRAPHIC_DATA]" at bounding box center [294, 109] width 203 height 9
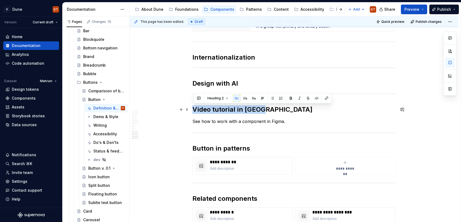
drag, startPoint x: 266, startPoint y: 109, endPoint x: 194, endPoint y: 111, distance: 72.6
click at [194, 111] on h2 "Video tutorial in [GEOGRAPHIC_DATA]" at bounding box center [294, 109] width 203 height 9
click at [244, 98] on button "button" at bounding box center [246, 99] width 8 height 8
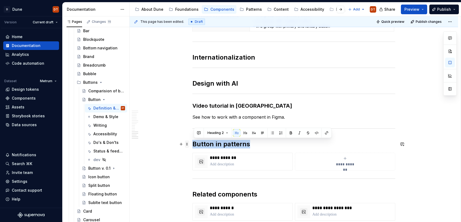
drag, startPoint x: 250, startPoint y: 144, endPoint x: 190, endPoint y: 145, distance: 59.6
click at [245, 133] on button "button" at bounding box center [246, 133] width 8 height 8
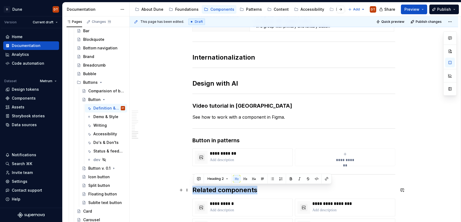
drag, startPoint x: 251, startPoint y: 192, endPoint x: 200, endPoint y: 191, distance: 51.0
click at [244, 180] on button "button" at bounding box center [246, 179] width 8 height 8
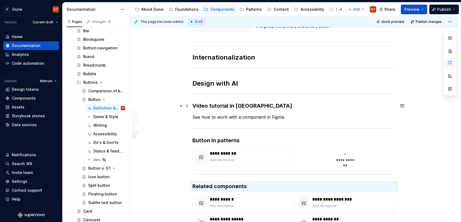
click at [194, 104] on h3 "Video tutorial in [GEOGRAPHIC_DATA]" at bounding box center [294, 106] width 203 height 8
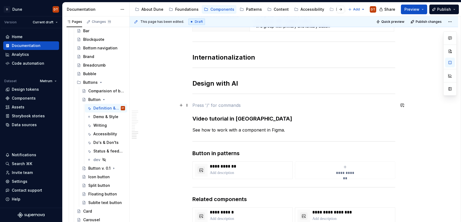
click at [202, 107] on p at bounding box center [294, 105] width 203 height 6
click at [207, 105] on p at bounding box center [294, 105] width 203 height 6
drag, startPoint x: 200, startPoint y: 105, endPoint x: 218, endPoint y: 106, distance: 18.1
click at [200, 105] on p at bounding box center [294, 105] width 203 height 6
drag, startPoint x: 196, startPoint y: 105, endPoint x: 220, endPoint y: 105, distance: 24.2
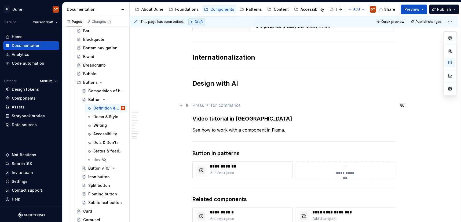
click at [196, 105] on p at bounding box center [294, 105] width 203 height 6
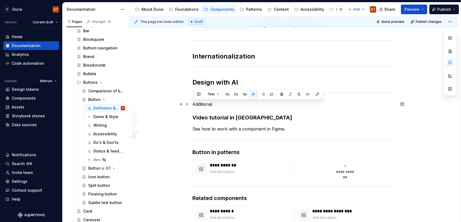
drag, startPoint x: 215, startPoint y: 104, endPoint x: 207, endPoint y: 100, distance: 8.4
click at [226, 96] on button "button" at bounding box center [228, 95] width 8 height 8
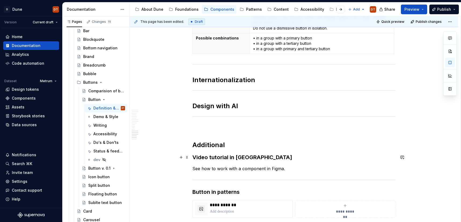
scroll to position [870, 0]
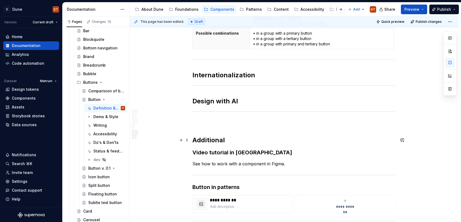
click at [233, 140] on h2 "Additional" at bounding box center [294, 140] width 203 height 9
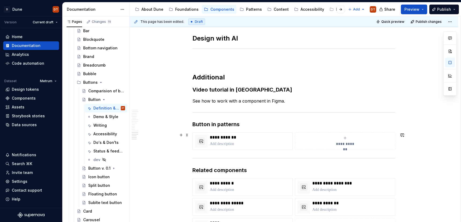
scroll to position [931, 0]
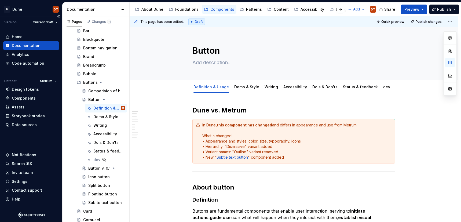
scroll to position [107, 0]
type textarea "*"
